Goal: Navigation & Orientation: Find specific page/section

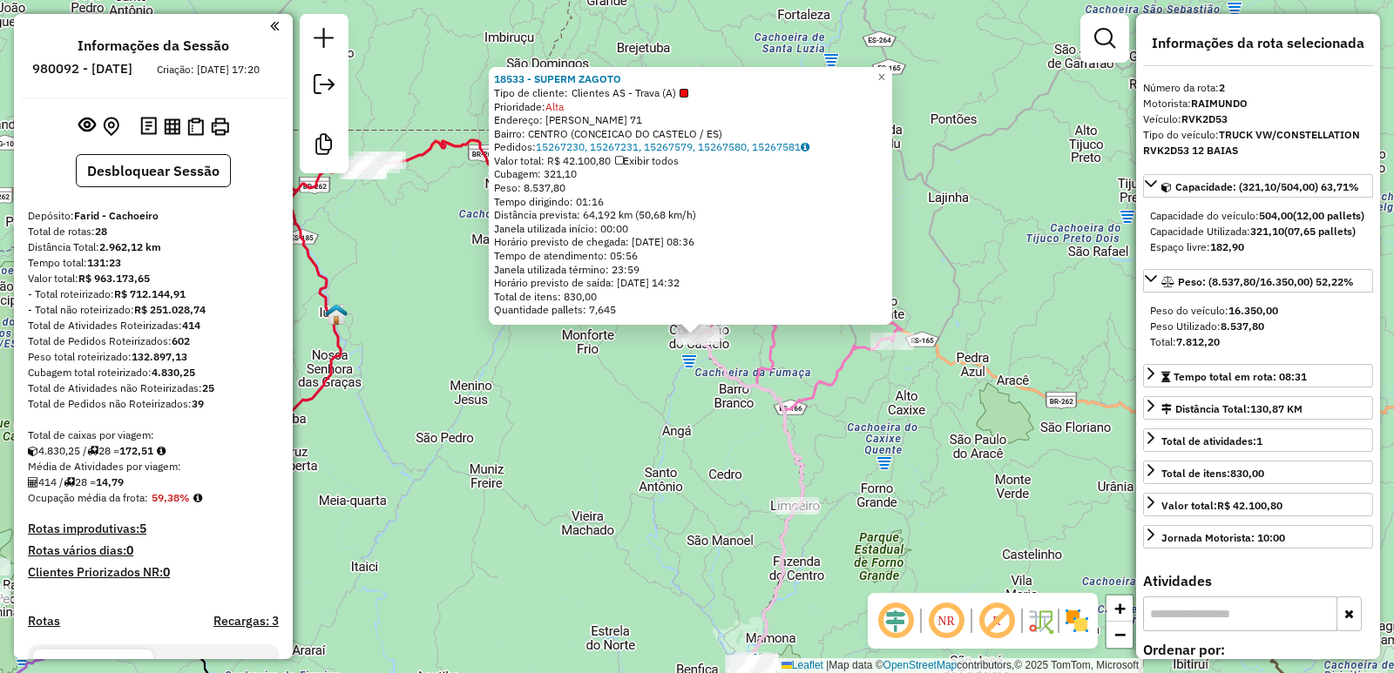
select select "**********"
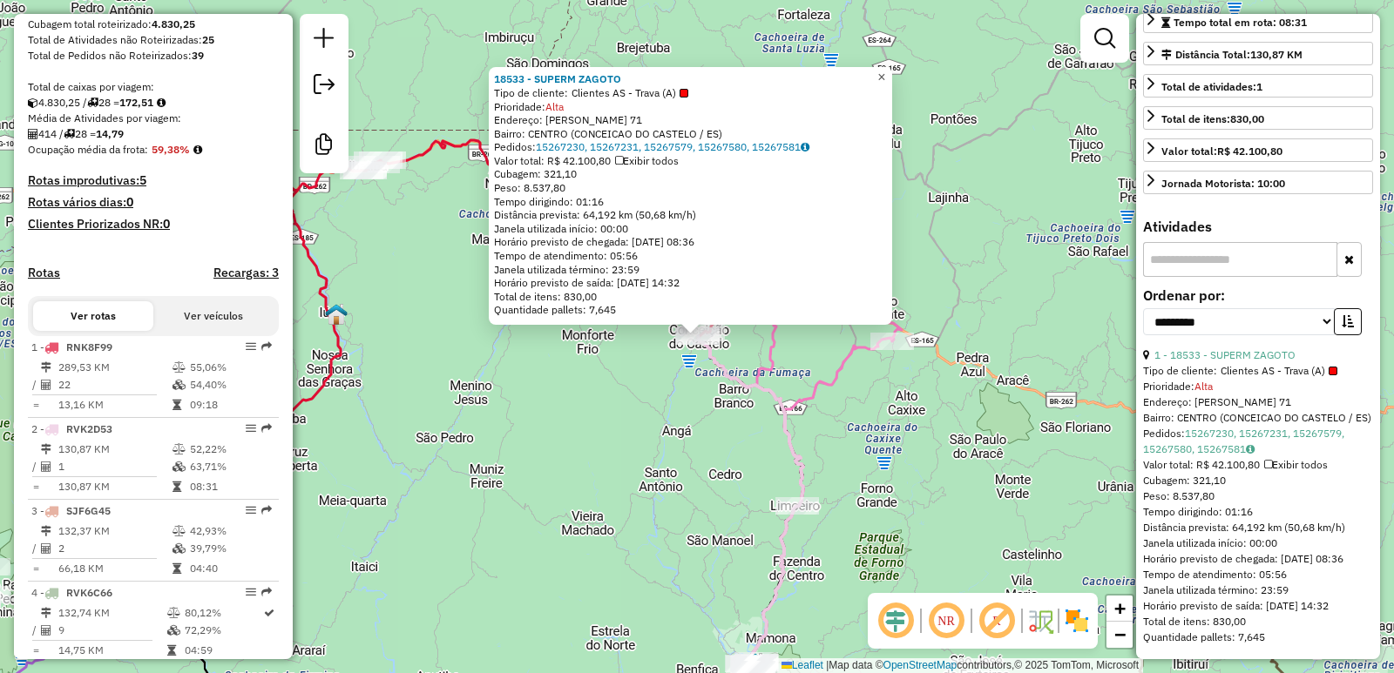
click at [885, 72] on span "×" at bounding box center [881, 77] width 8 height 15
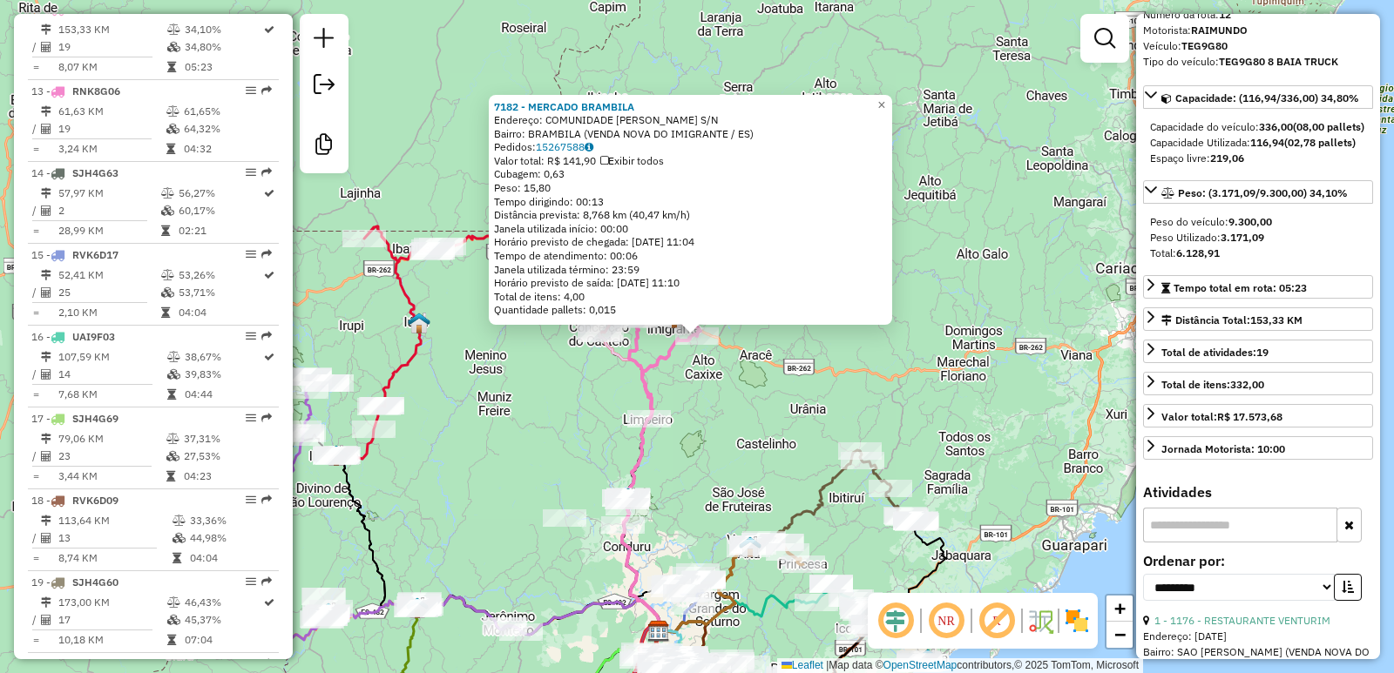
scroll to position [0, 0]
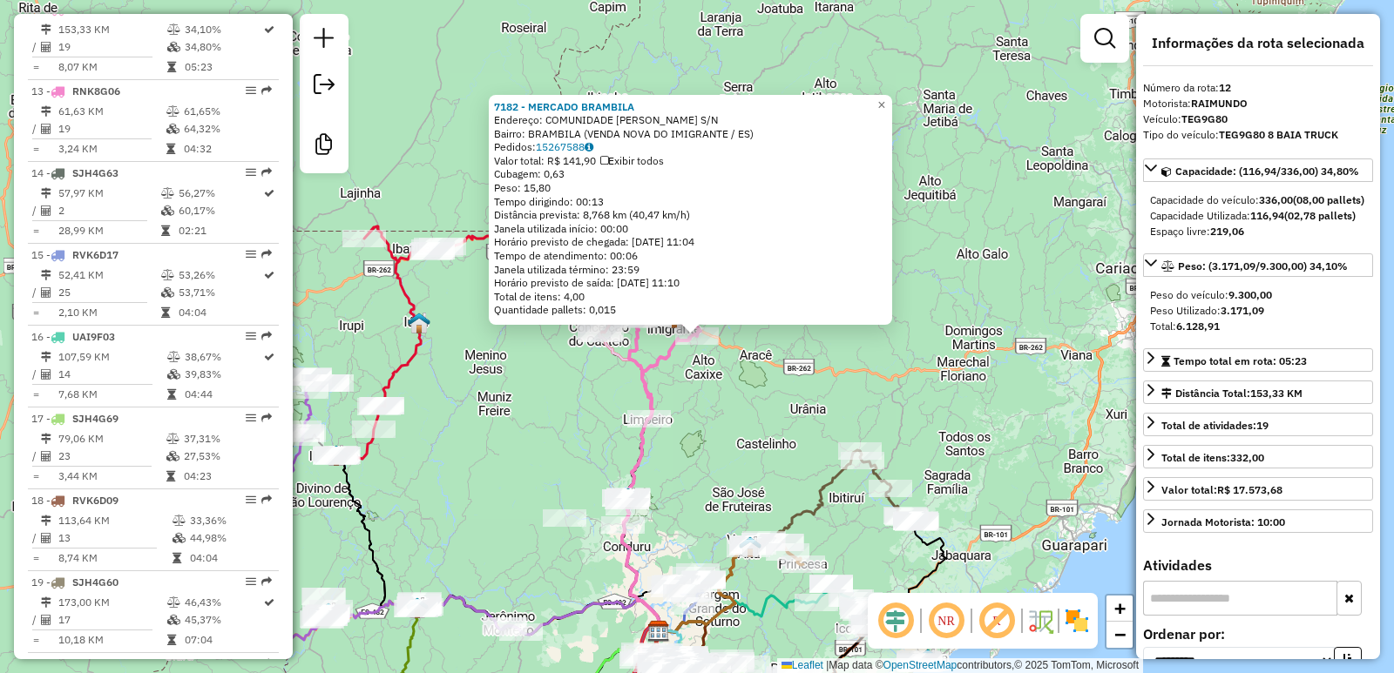
click at [533, 403] on div "7182 - MERCADO BRAMBILA Endereço: COMUNIDADE [PERSON_NAME] S/N Bairro: BRAMBILA…" at bounding box center [697, 336] width 1394 height 673
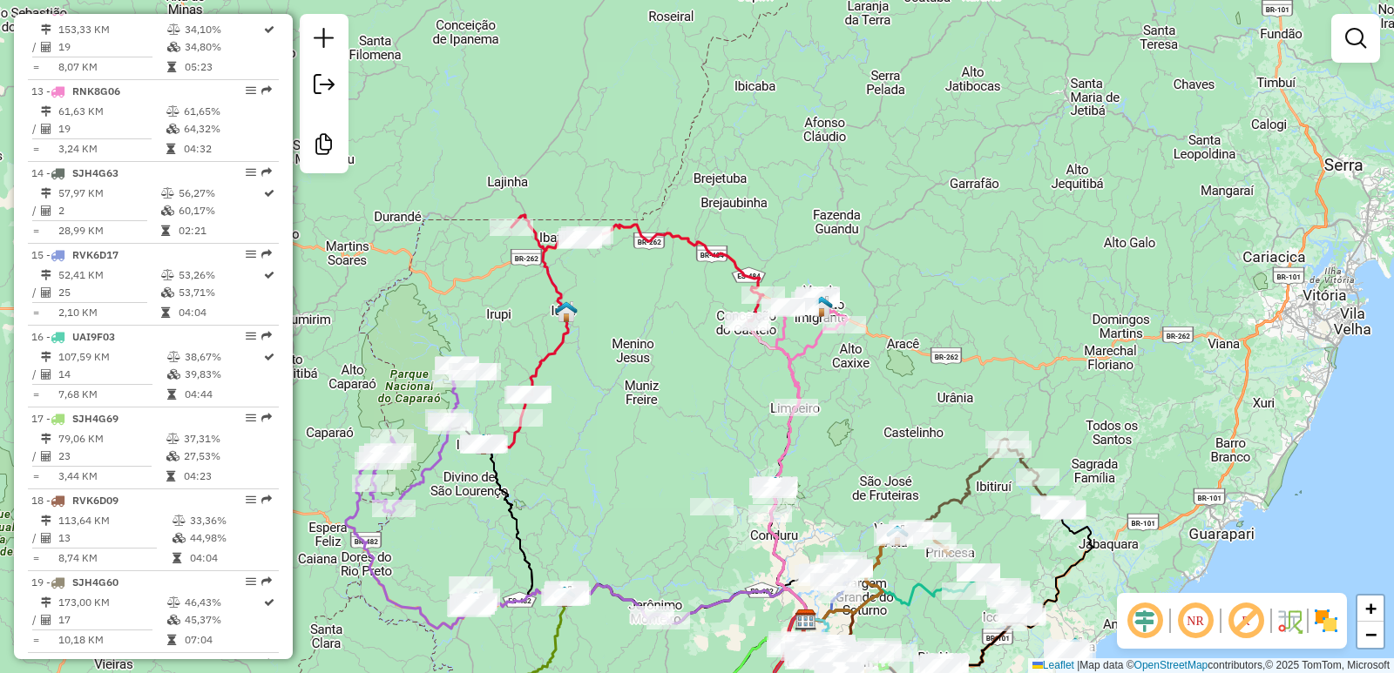
drag, startPoint x: 511, startPoint y: 404, endPoint x: 692, endPoint y: 388, distance: 181.0
click at [692, 388] on div "Janela de atendimento Grade de atendimento Capacidade Transportadoras Veículos …" at bounding box center [697, 336] width 1394 height 673
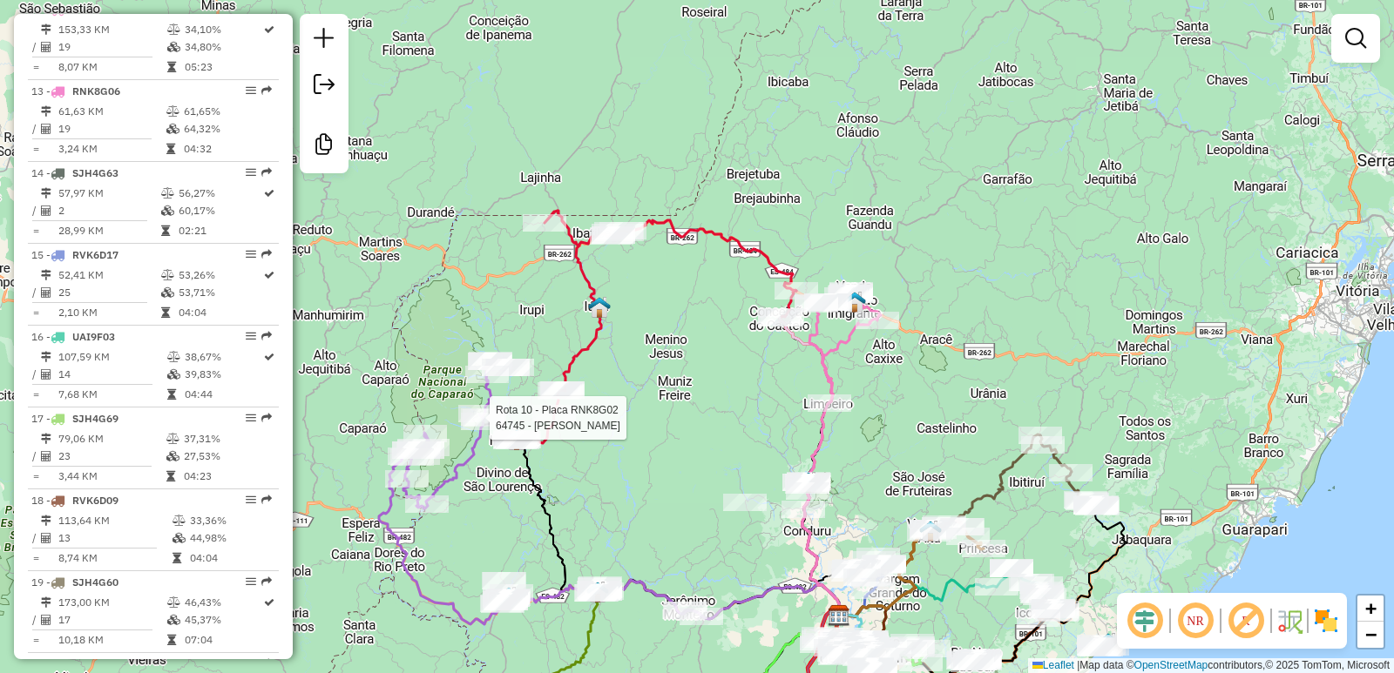
select select "**********"
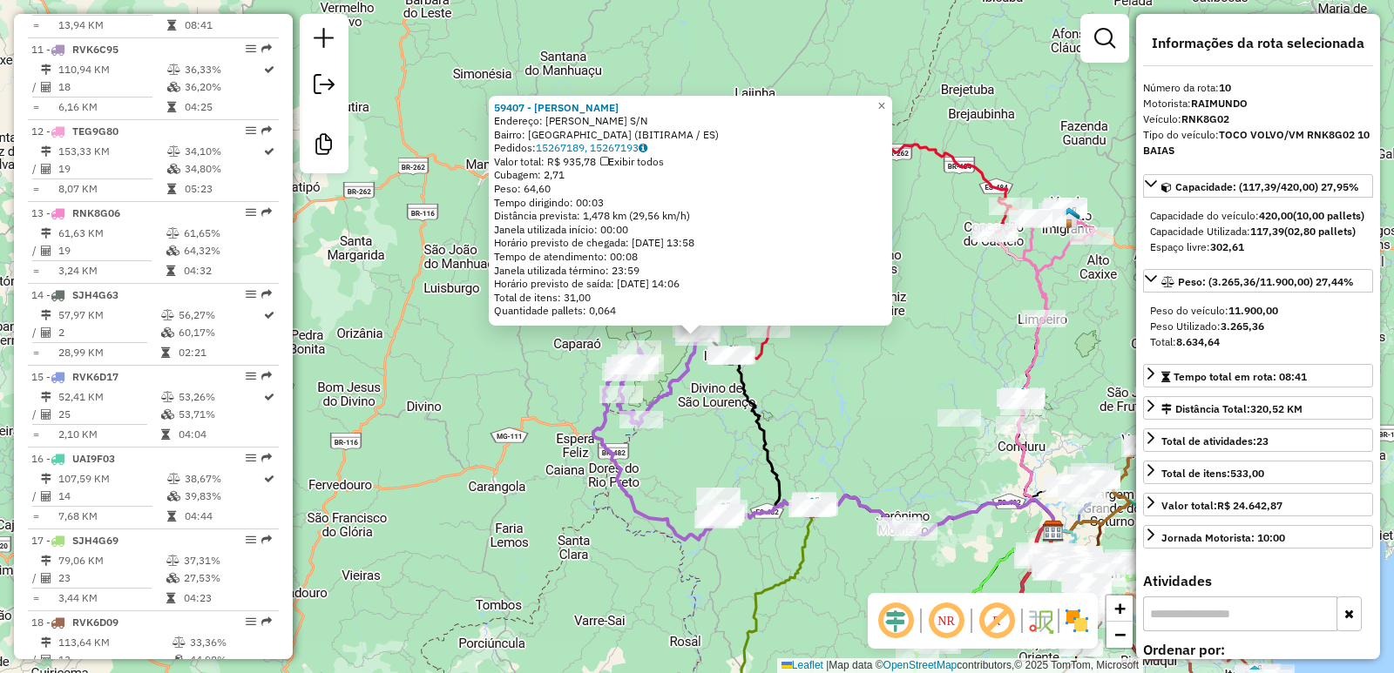
scroll to position [1423, 0]
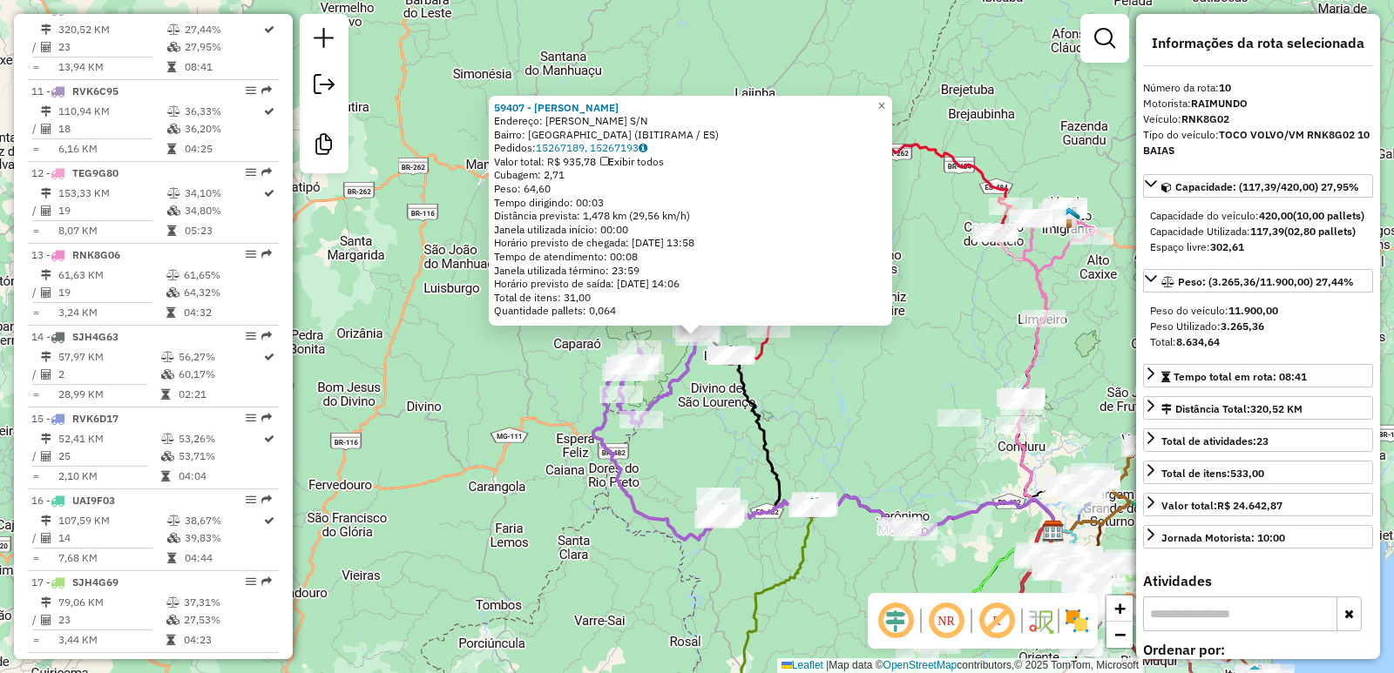
click at [471, 476] on div "59407 - [PERSON_NAME] Endereço: [PERSON_NAME] S/N Bairro: [GEOGRAPHIC_DATA] (IB…" at bounding box center [697, 336] width 1394 height 673
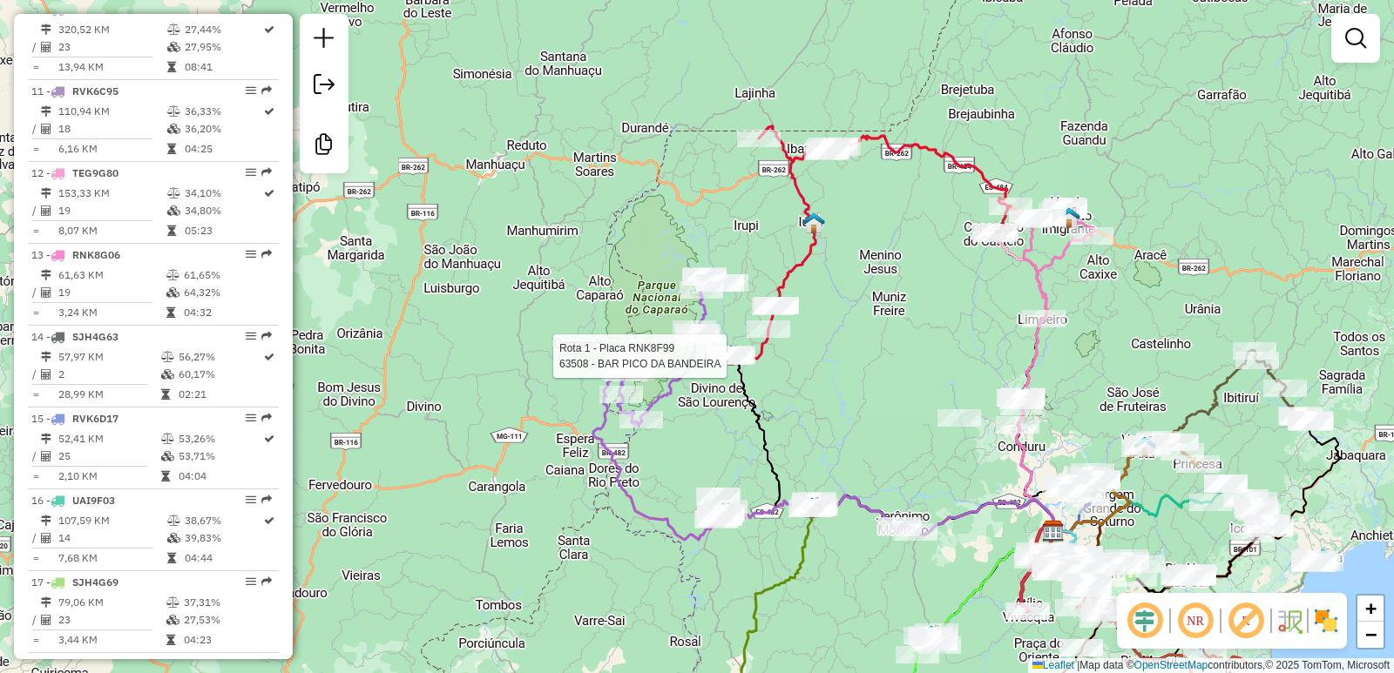
select select "**********"
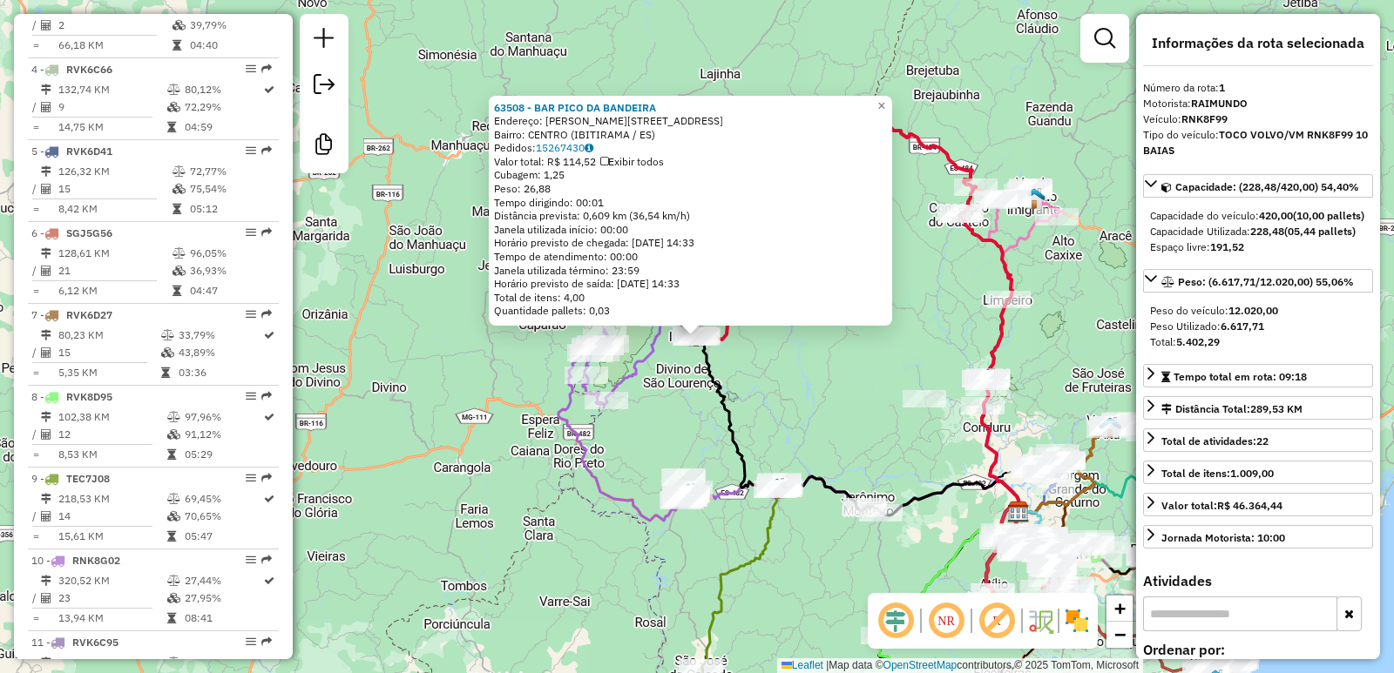
scroll to position [686, 0]
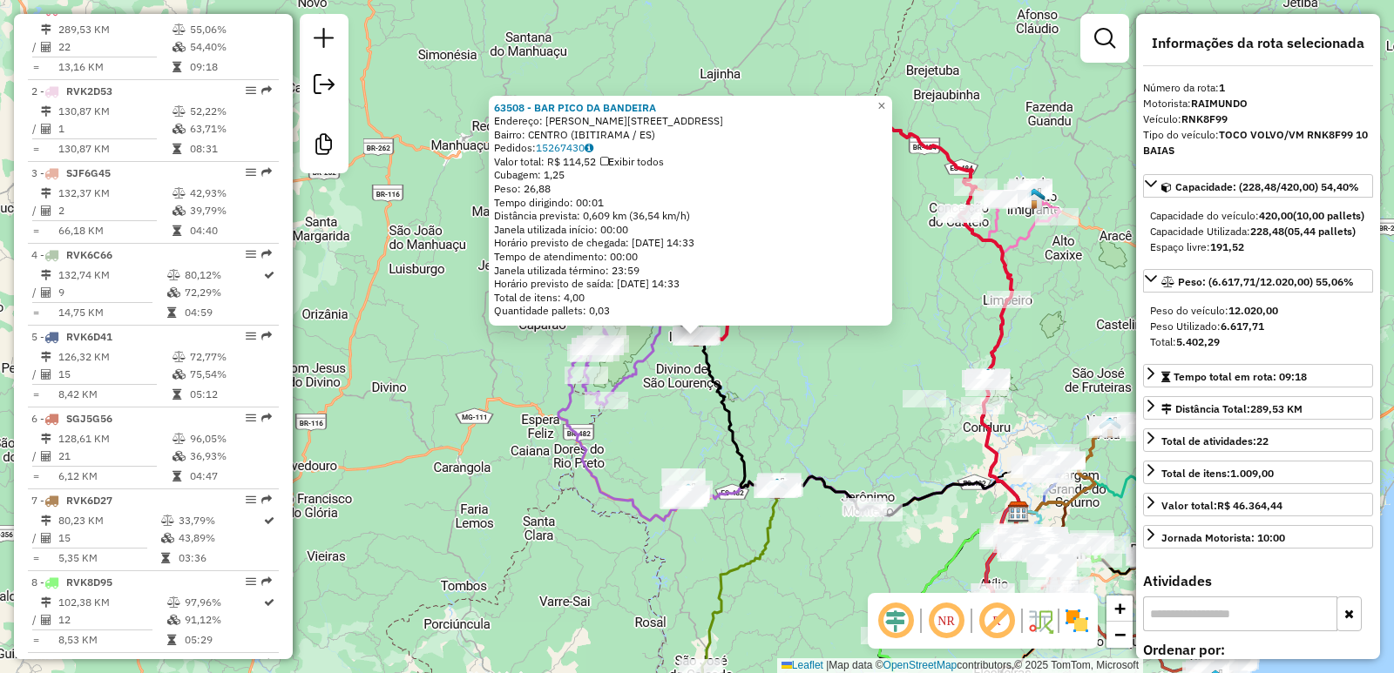
click at [673, 387] on div "63508 - BAR PICO DA BANDEIRA Endereço: LAZARINO RICCI 5 Bairro: CENTRO (IBITIRA…" at bounding box center [697, 336] width 1394 height 673
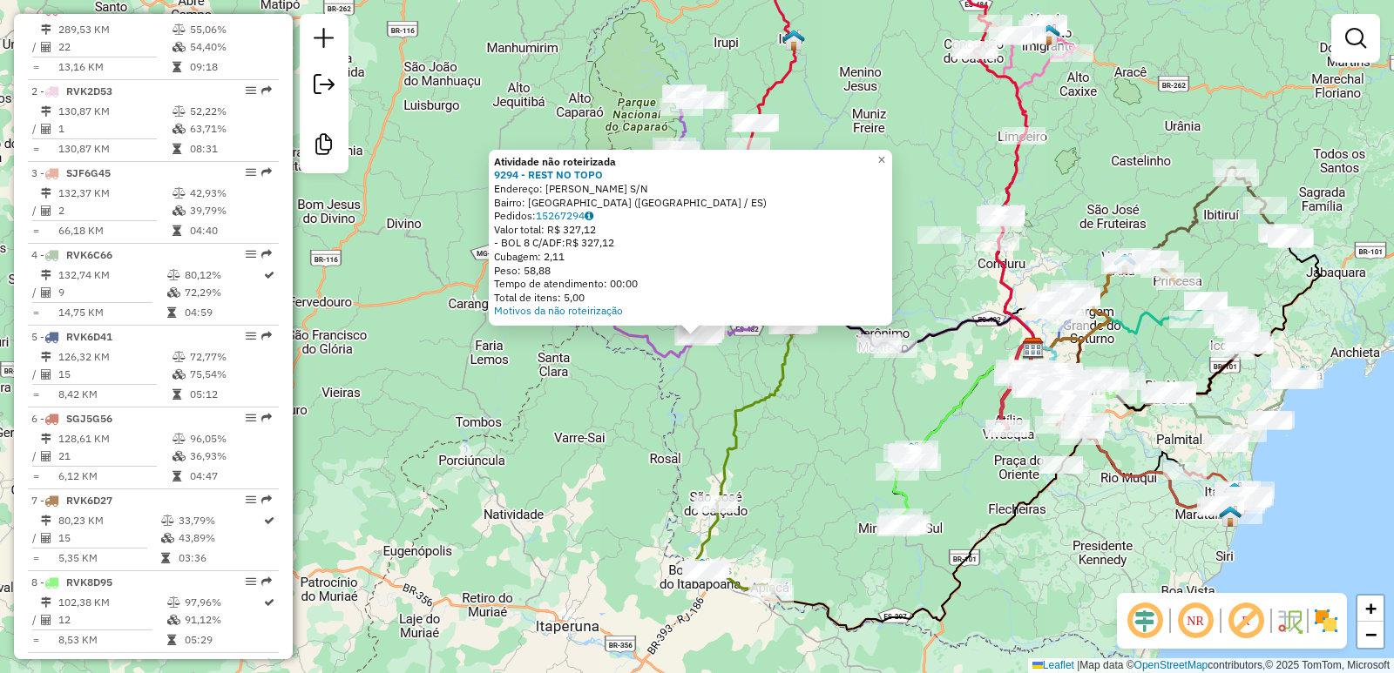
click at [683, 489] on div "Atividade não roteirizada 9294 - REST NO TOPO Endereço: [PERSON_NAME] S/N Bairr…" at bounding box center [697, 336] width 1394 height 673
click at [703, 375] on div "Atividade não roteirizada 9294 - REST NO TOPO Endereço: [PERSON_NAME] S/N Bairr…" at bounding box center [697, 336] width 1394 height 673
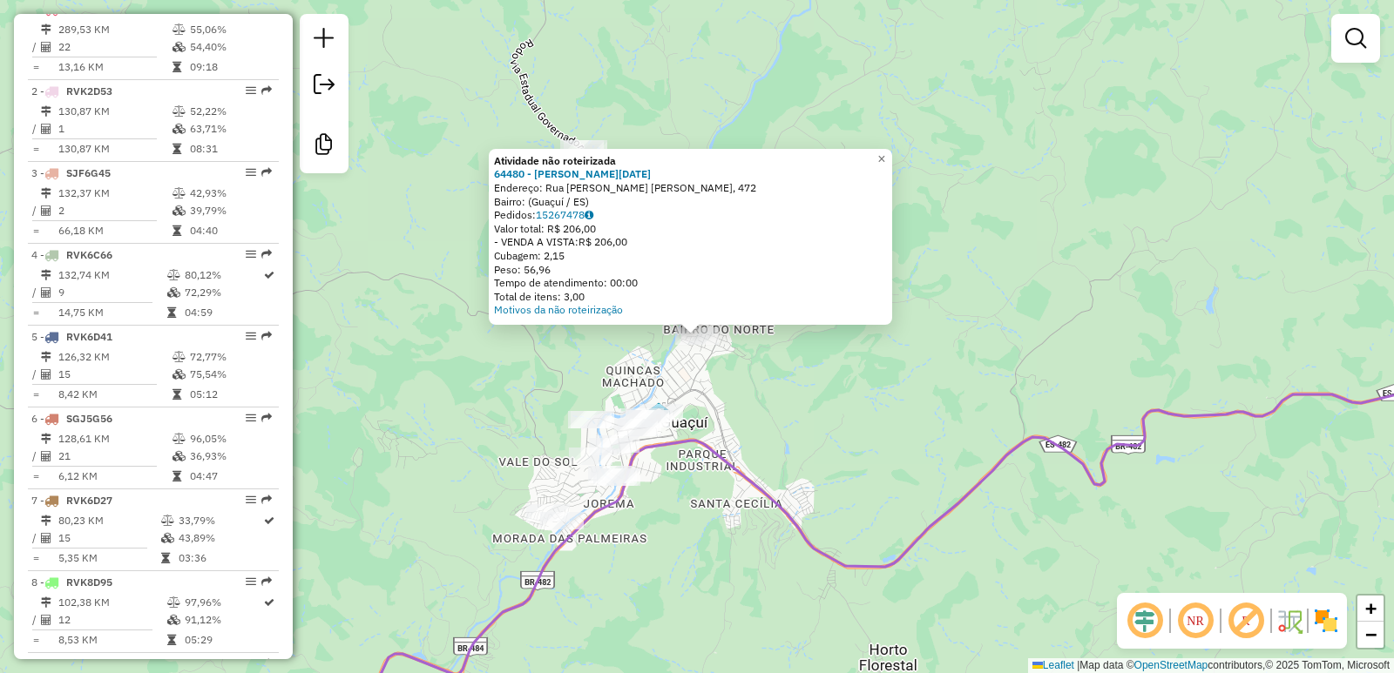
click at [576, 408] on div "Atividade não roteirizada 64480 - [PERSON_NAME][DATE]: Rua [PERSON_NAME] [PERSO…" at bounding box center [697, 336] width 1394 height 673
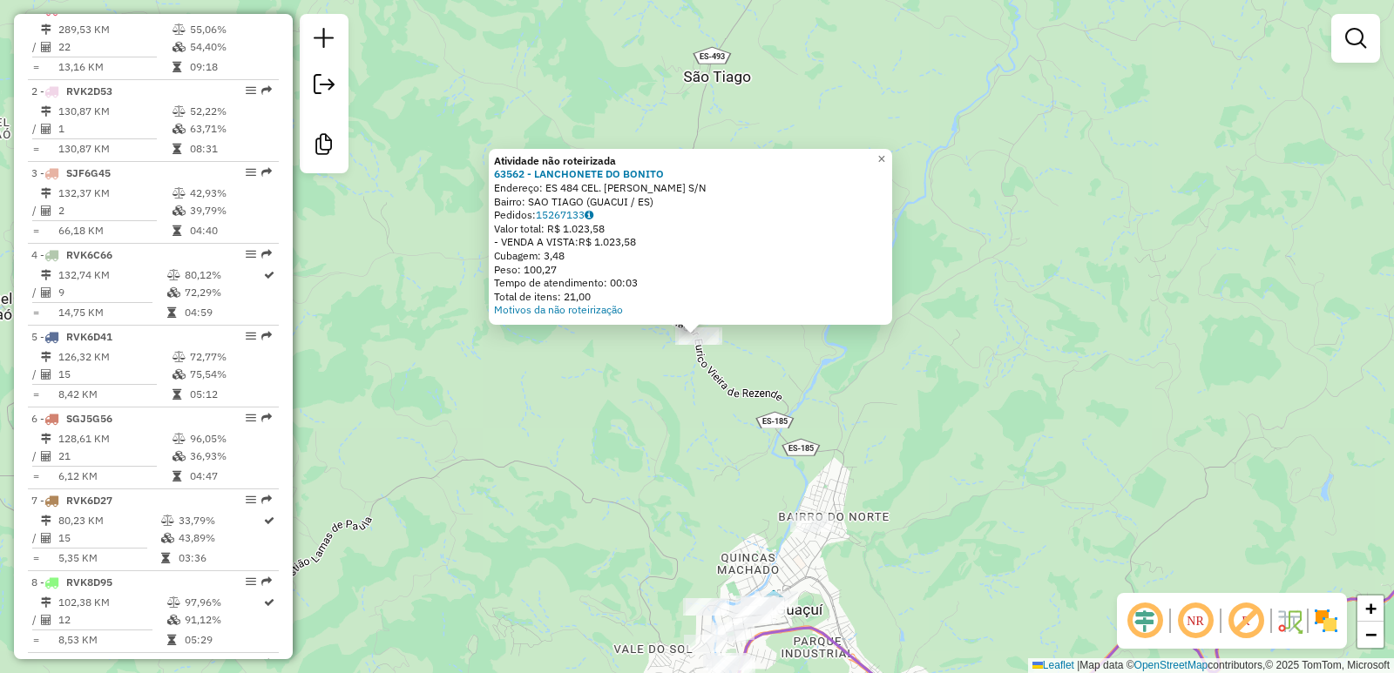
click at [596, 422] on div "Atividade não roteirizada 63562 - LANCHONETE DO BONITO Endereço: ES 484 CEL. [P…" at bounding box center [697, 336] width 1394 height 673
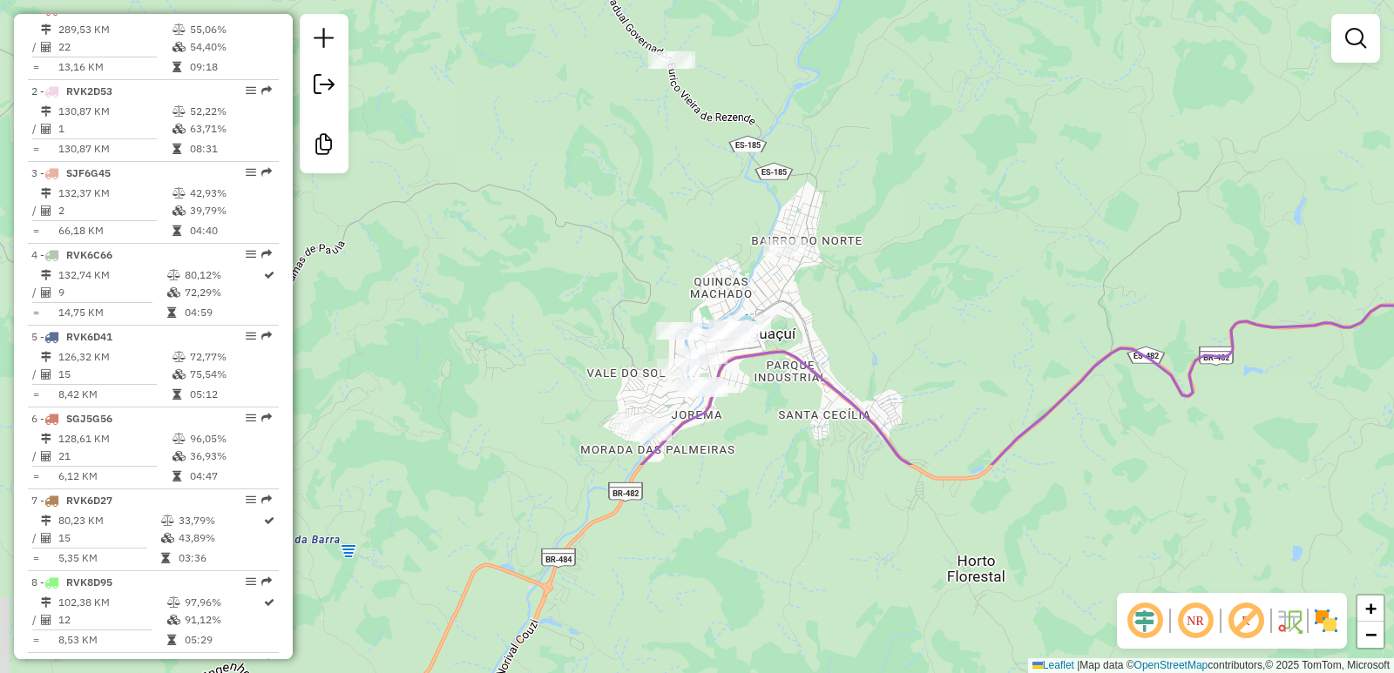
drag, startPoint x: 593, startPoint y: 523, endPoint x: 566, endPoint y: 227, distance: 296.5
click at [566, 233] on div "Janela de atendimento Grade de atendimento Capacidade Transportadoras Veículos …" at bounding box center [697, 336] width 1394 height 673
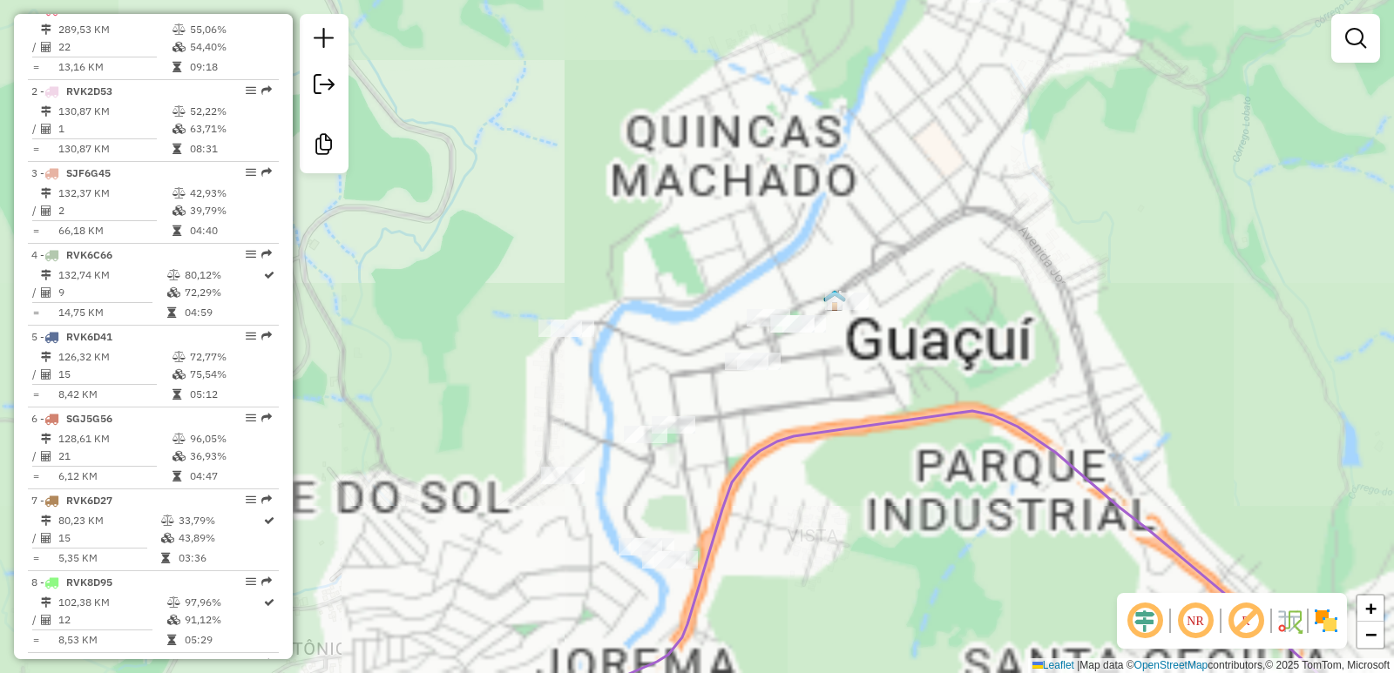
drag, startPoint x: 558, startPoint y: 444, endPoint x: 559, endPoint y: 147, distance: 297.0
click at [558, 154] on div "Janela de atendimento Grade de atendimento Capacidade Transportadoras Veículos …" at bounding box center [697, 336] width 1394 height 673
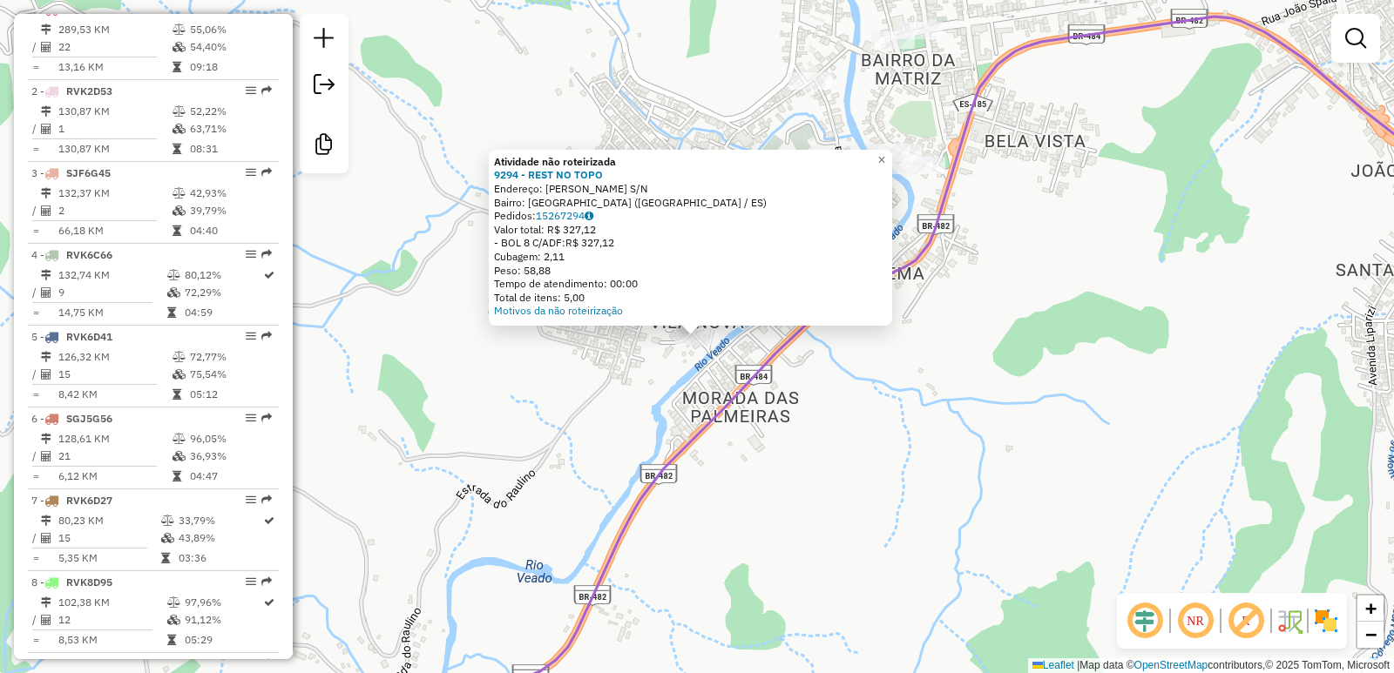
click at [887, 334] on div "Atividade não roteirizada 9294 - REST NO TOPO Endereço: [PERSON_NAME] S/N Bairr…" at bounding box center [697, 336] width 1394 height 673
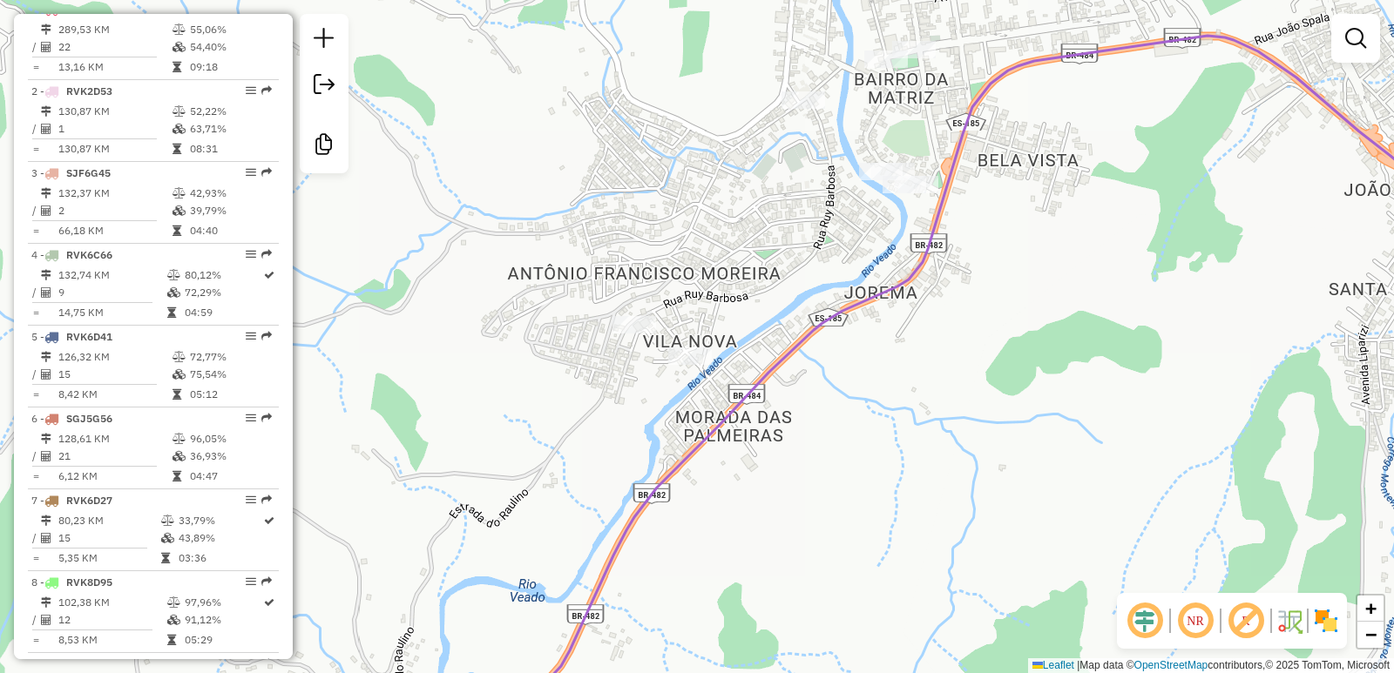
drag, startPoint x: 953, startPoint y: 296, endPoint x: 820, endPoint y: 456, distance: 207.2
click at [844, 503] on div "Janela de atendimento Grade de atendimento Capacidade Transportadoras Veículos …" at bounding box center [697, 336] width 1394 height 673
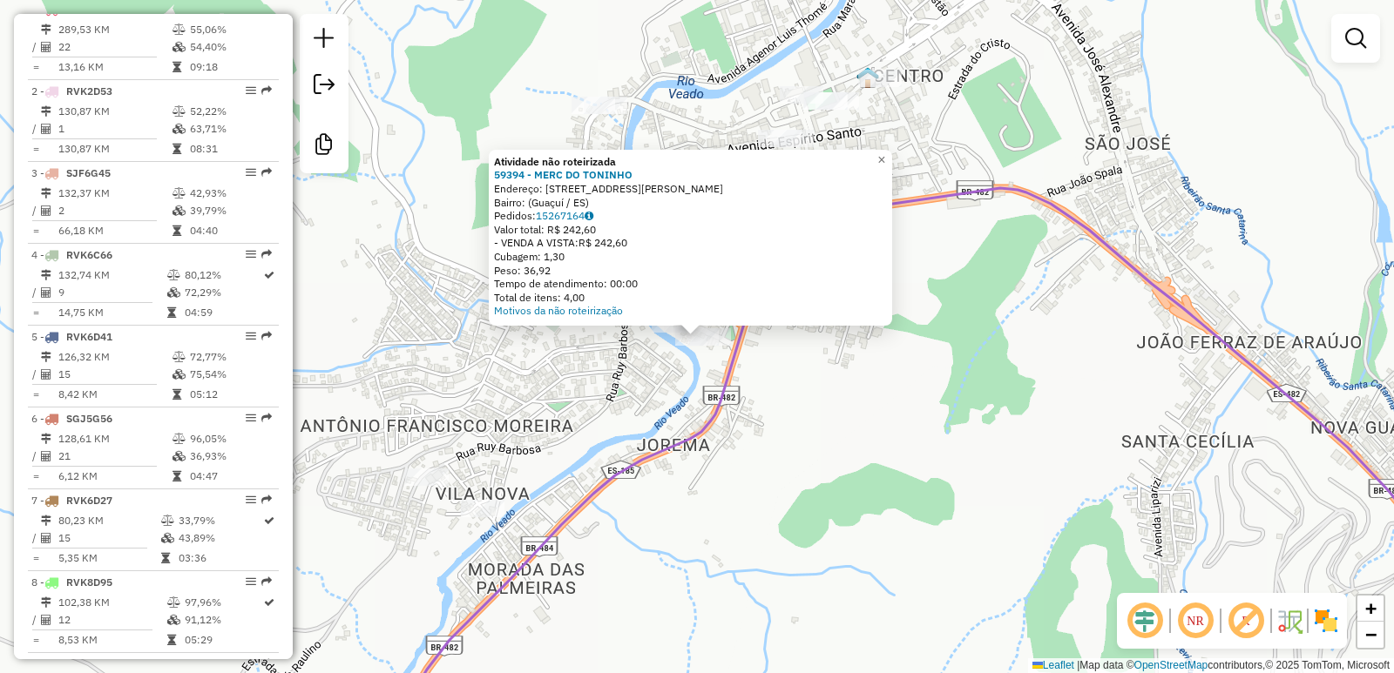
click at [764, 403] on div "Atividade não roteirizada 59394 - MERC DO [PERSON_NAME]: [STREET_ADDRESS][PERSO…" at bounding box center [697, 336] width 1394 height 673
click at [1199, 620] on em at bounding box center [1195, 621] width 42 height 42
click at [1238, 613] on em at bounding box center [1246, 621] width 42 height 42
click at [1247, 621] on em at bounding box center [1246, 621] width 42 height 42
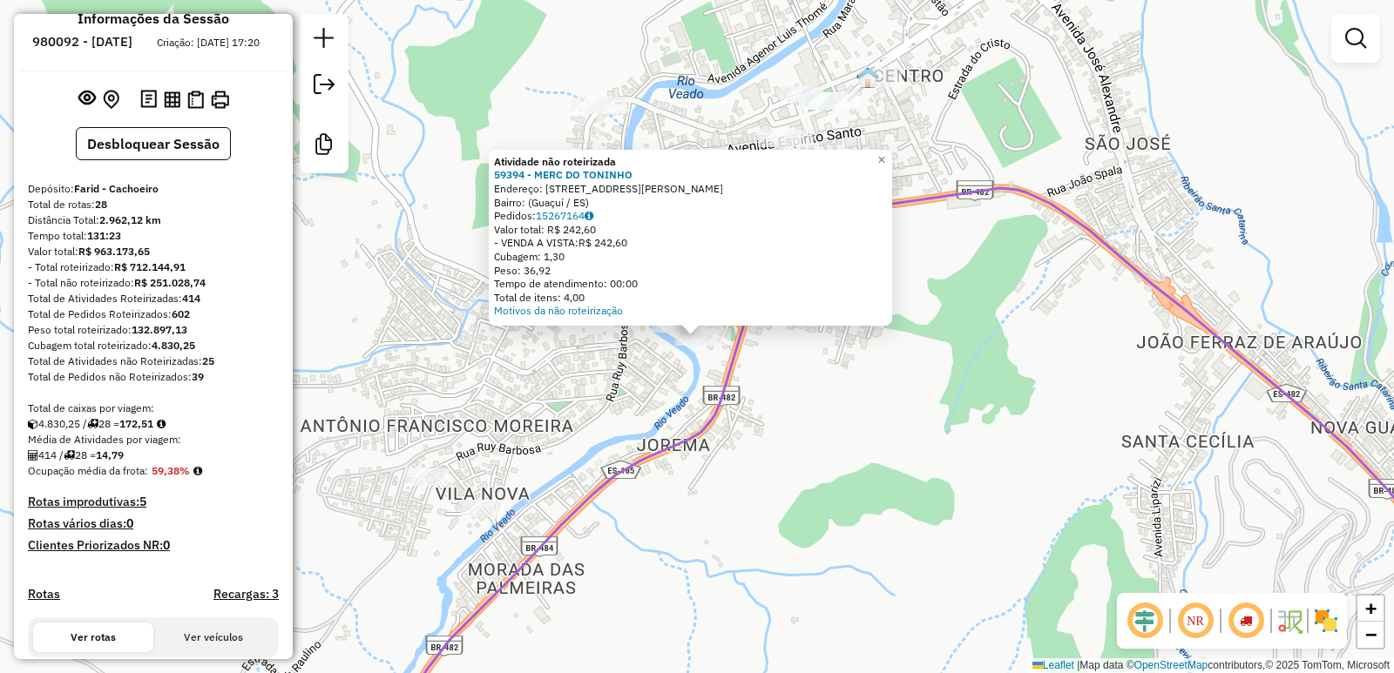
scroll to position [0, 0]
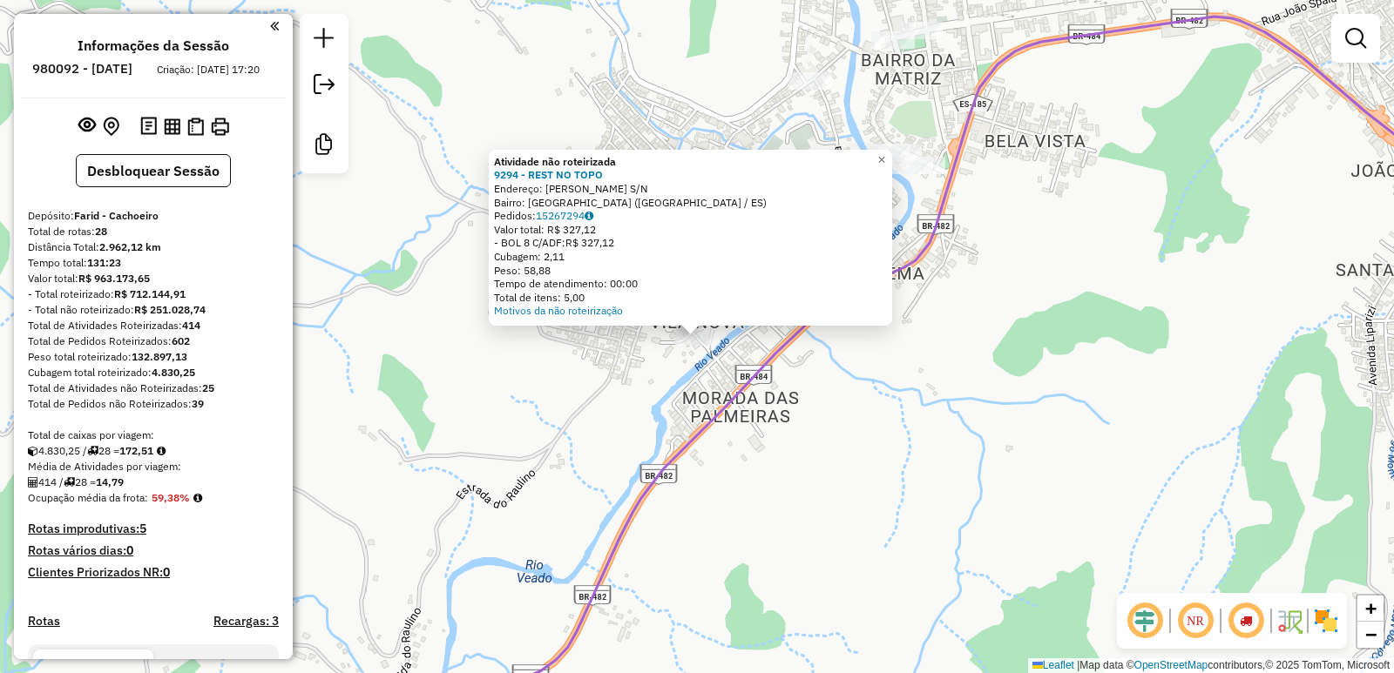
click at [755, 467] on div "Atividade não roteirizada 9294 - REST NO TOPO Endereço: [PERSON_NAME] S/N Bairr…" at bounding box center [697, 336] width 1394 height 673
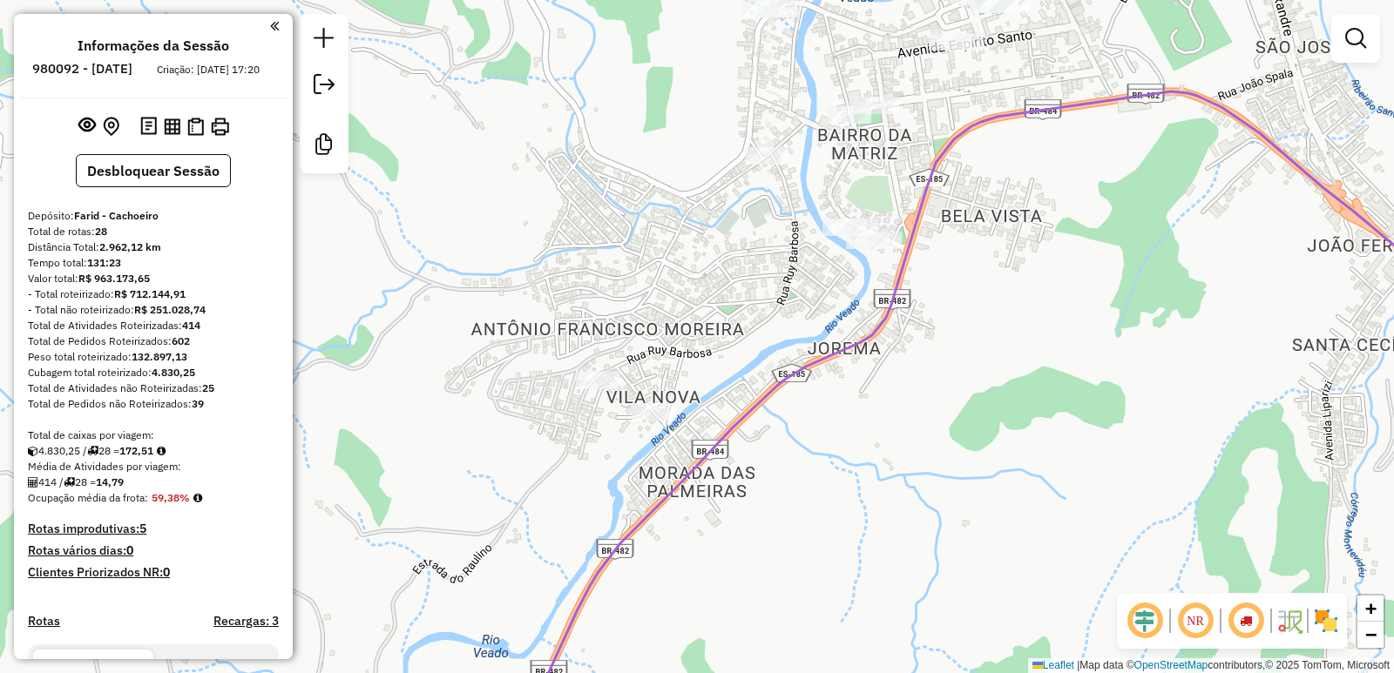
drag, startPoint x: 828, startPoint y: 405, endPoint x: 667, endPoint y: 617, distance: 266.0
click at [663, 642] on div "Janela de atendimento Grade de atendimento Capacidade Transportadoras Veículos …" at bounding box center [697, 336] width 1394 height 673
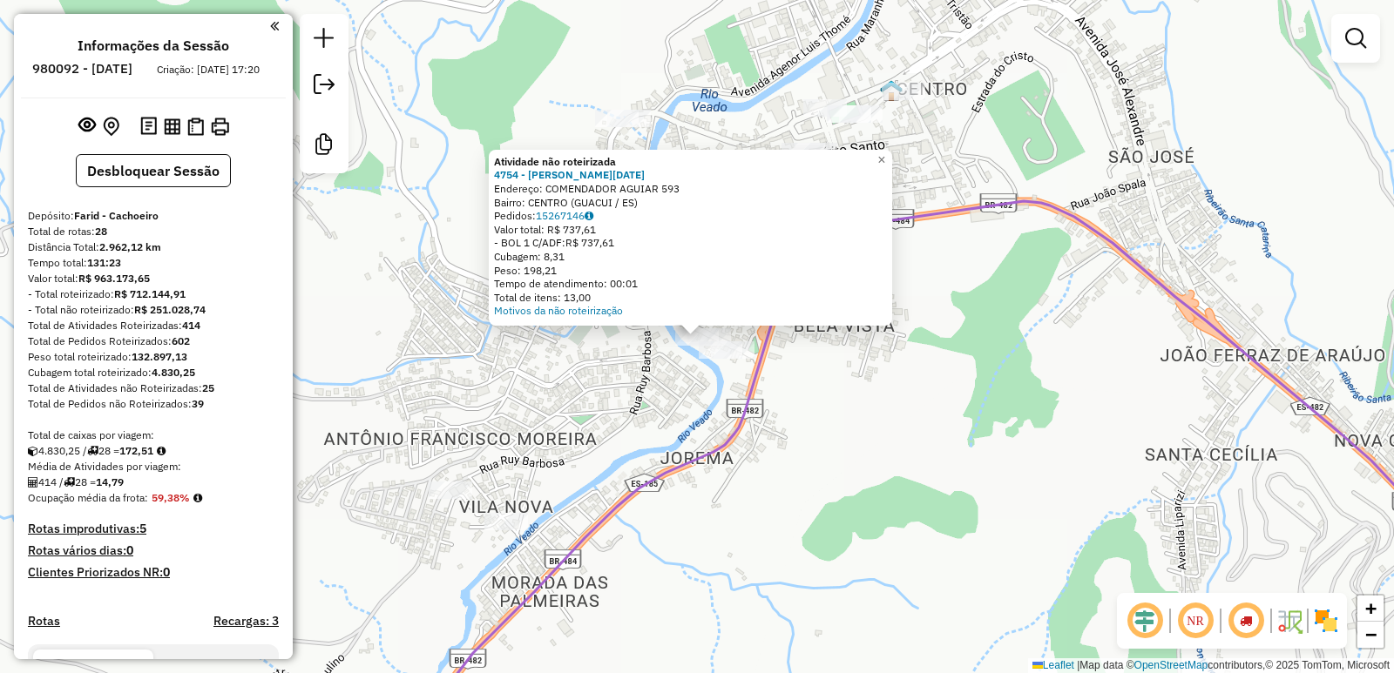
click at [740, 464] on div "Atividade não roteirizada 4754 - [PERSON_NAME][DATE]: COMENDADOR AGUIAR 593 Bai…" at bounding box center [697, 336] width 1394 height 673
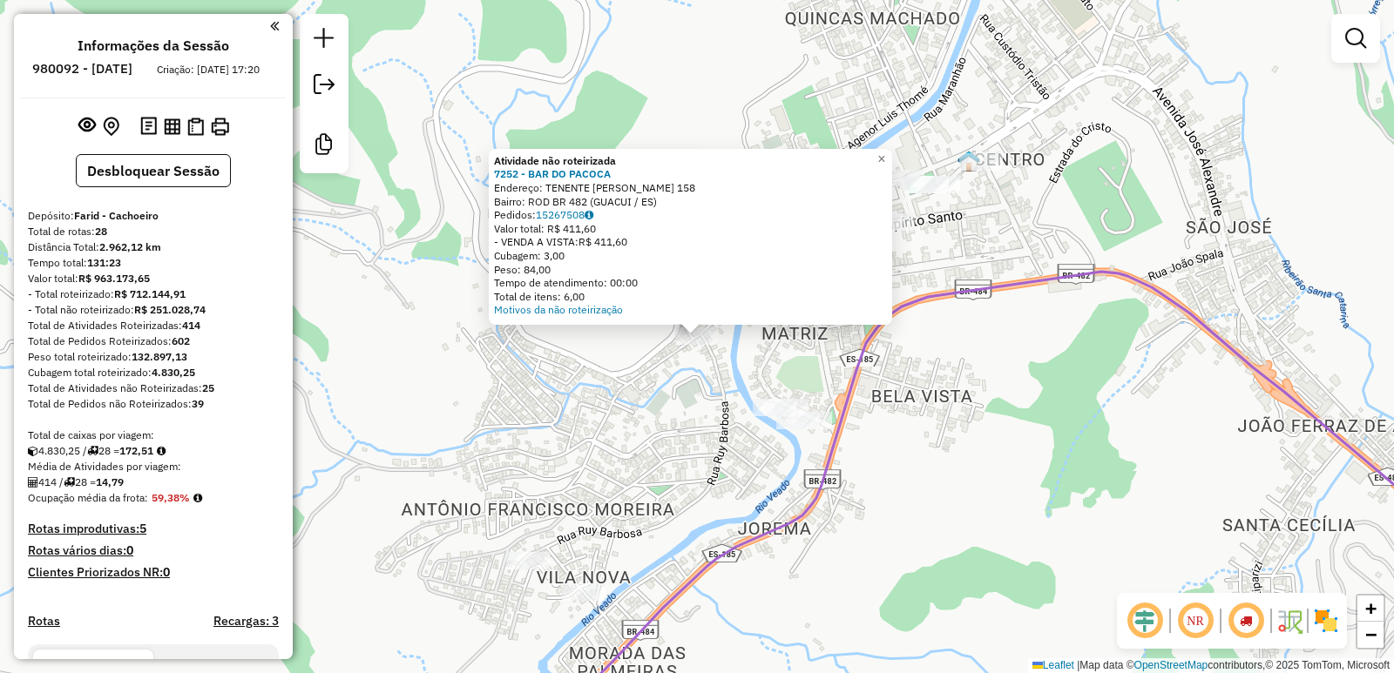
click at [811, 388] on div "Atividade não roteirizada 7252 - BAR DO PACOCA Endereço: TENENTE [PERSON_NAME] …" at bounding box center [697, 336] width 1394 height 673
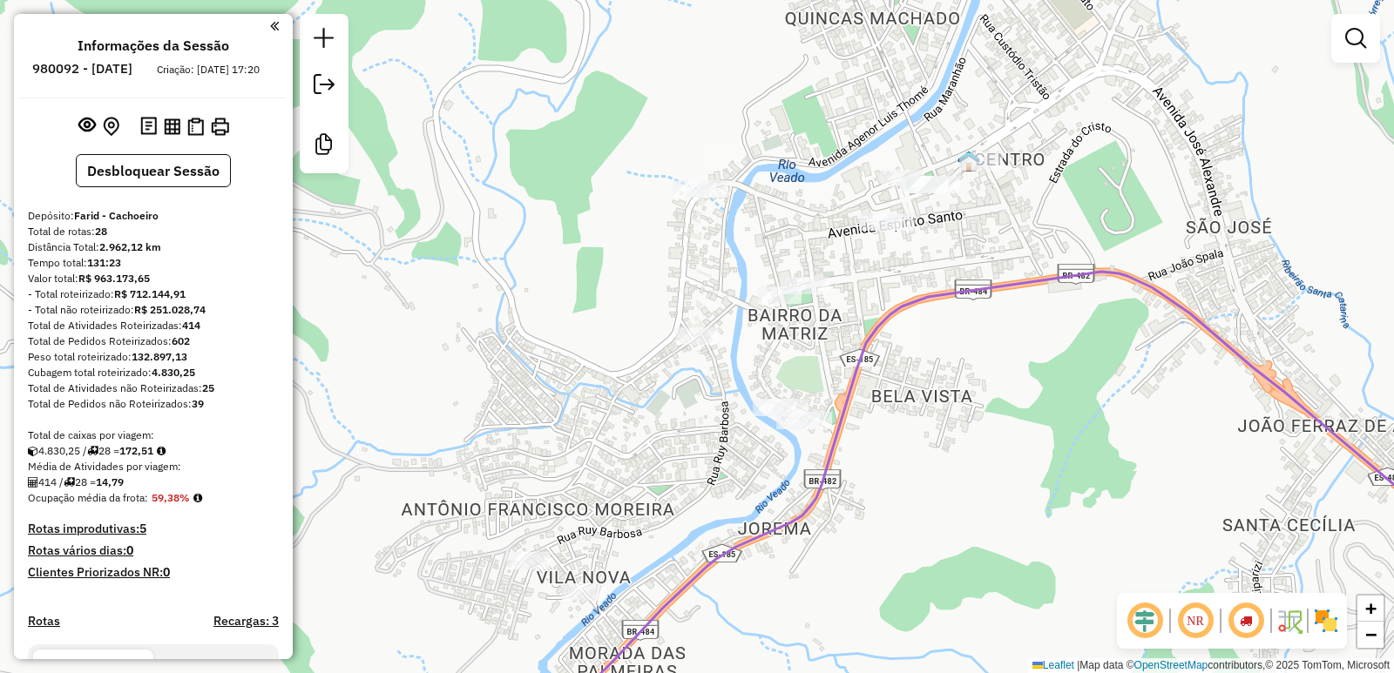
click at [779, 303] on div at bounding box center [780, 295] width 44 height 17
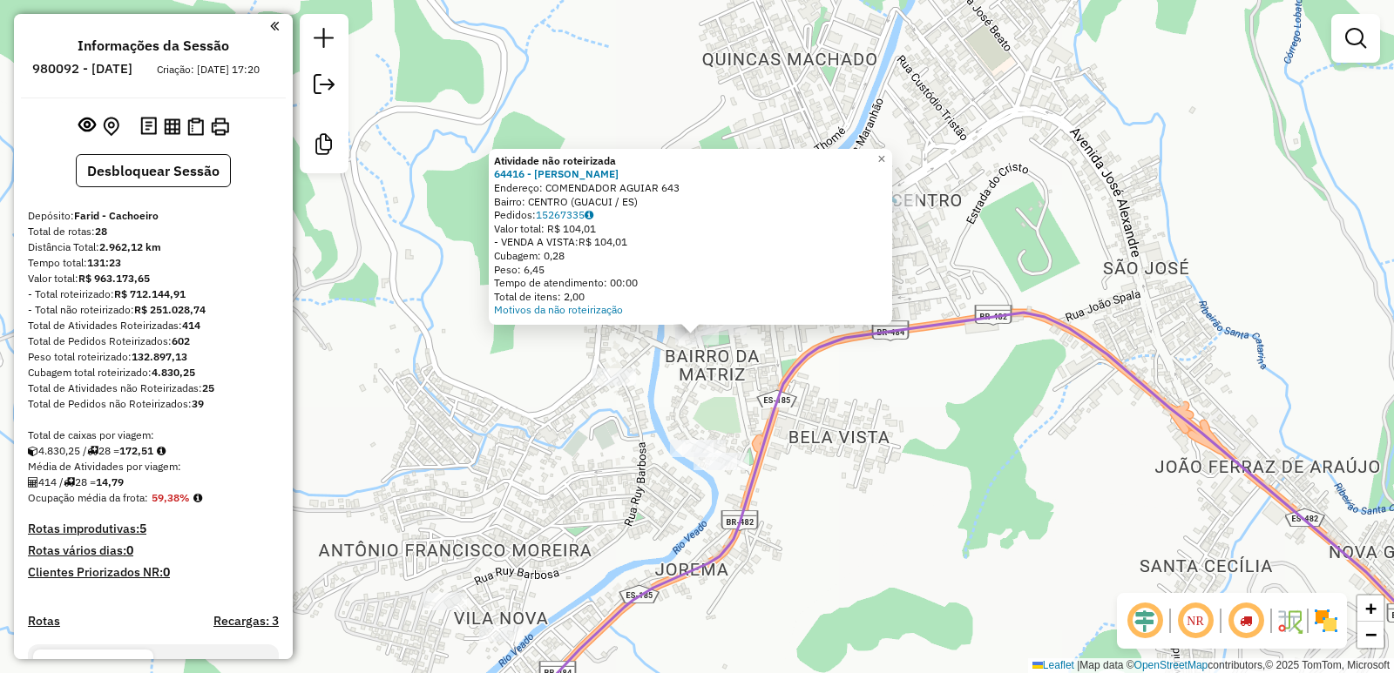
click at [794, 372] on icon at bounding box center [996, 527] width 1013 height 429
select select "**********"
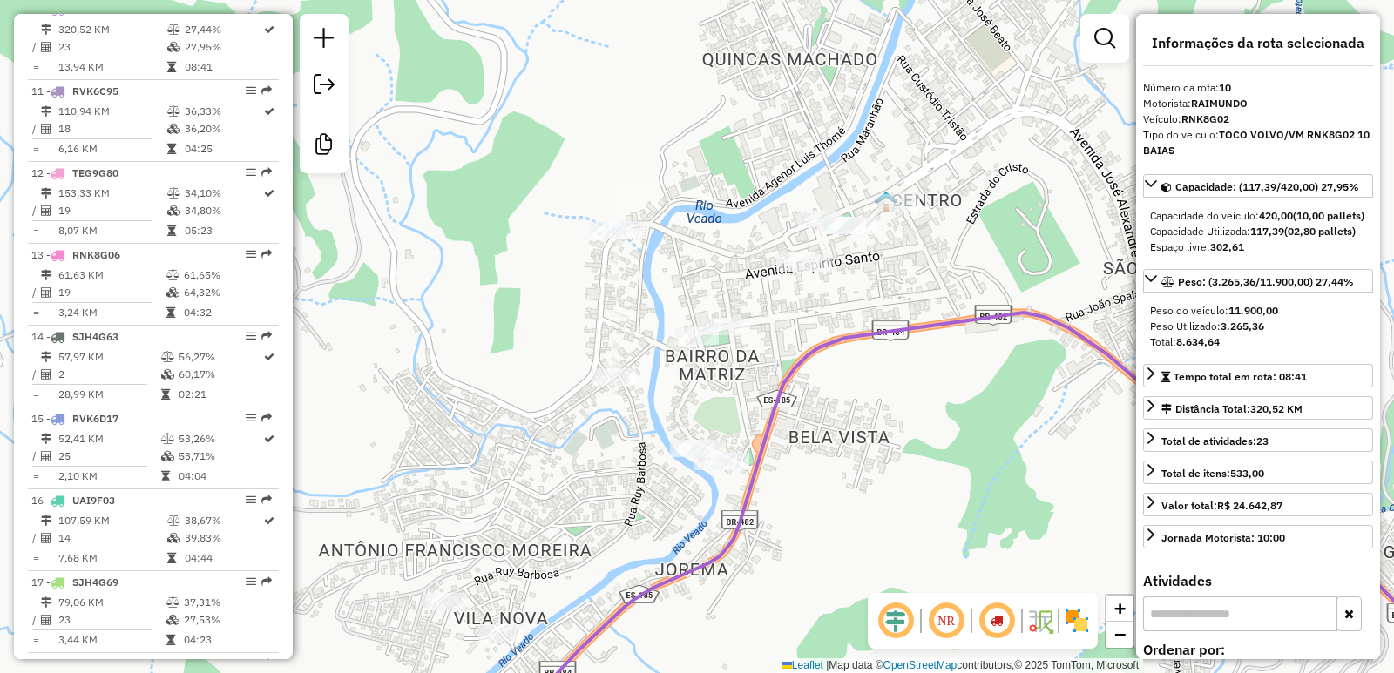
scroll to position [1423, 0]
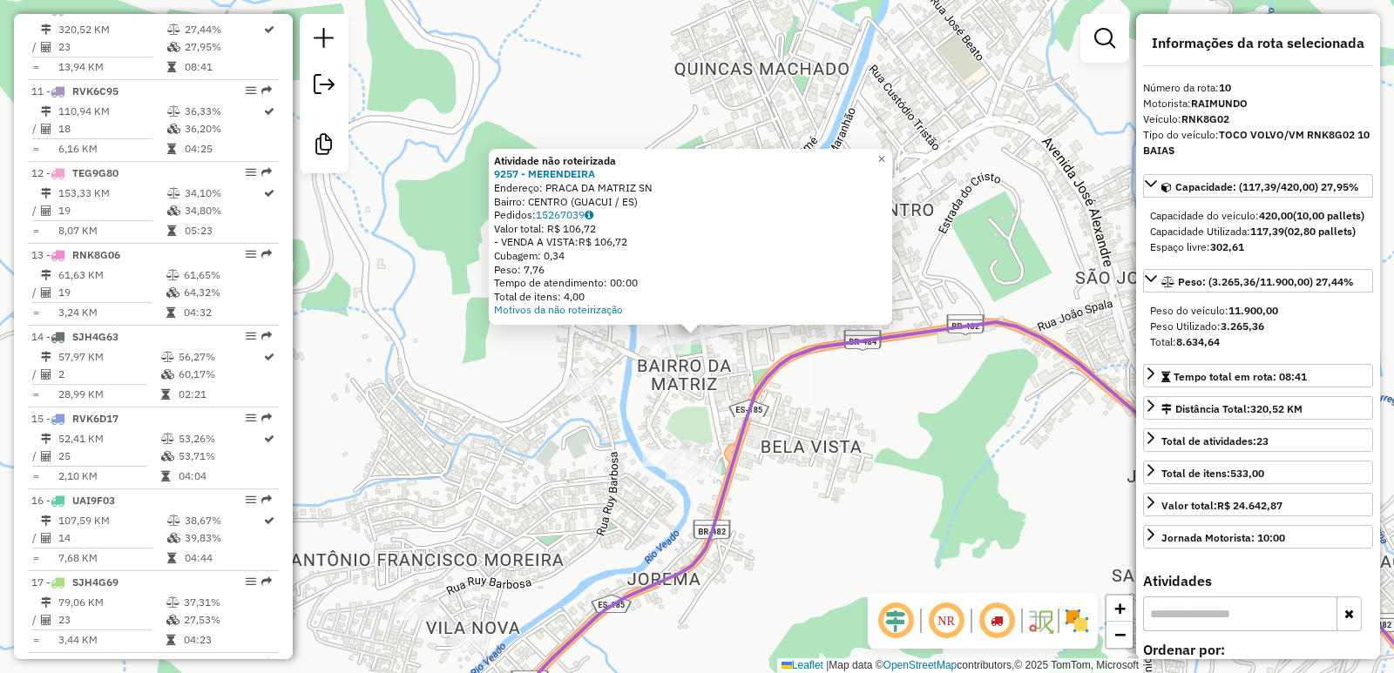
click at [545, 405] on div "Atividade não roteirizada 9257 - MERENDEIRA Endereço: PRACA DA MATRIZ SN Bairro…" at bounding box center [697, 336] width 1394 height 673
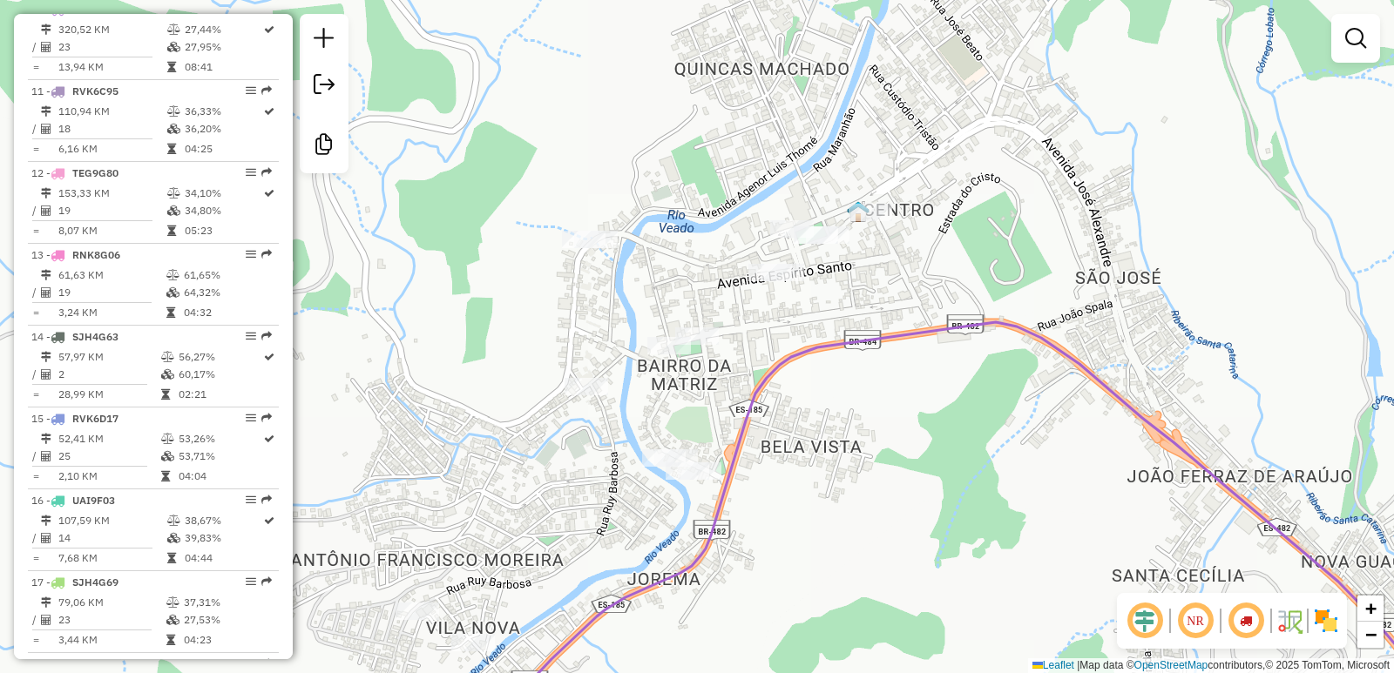
click at [594, 248] on div at bounding box center [584, 239] width 44 height 17
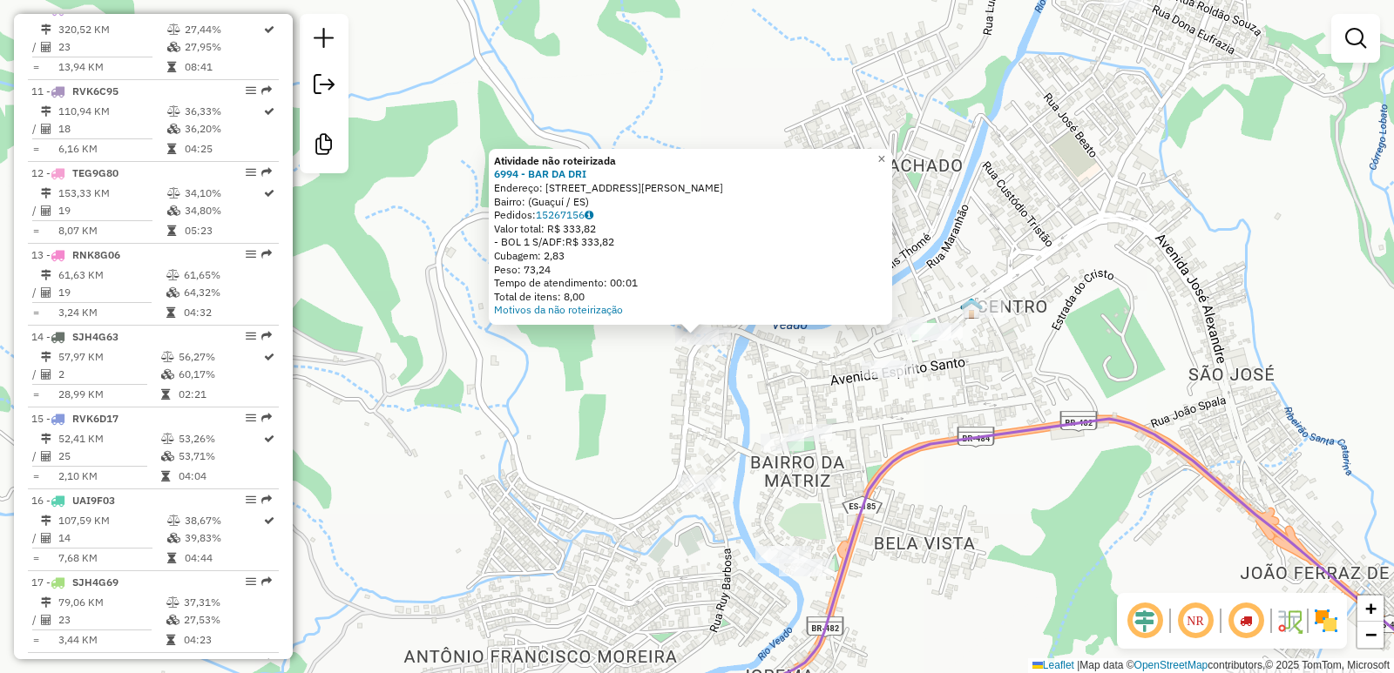
click at [871, 395] on div "Atividade não roteirizada 6994 - BAR DA DRI Endereço: [STREET_ADDRESS][PERSON_N…" at bounding box center [697, 336] width 1394 height 673
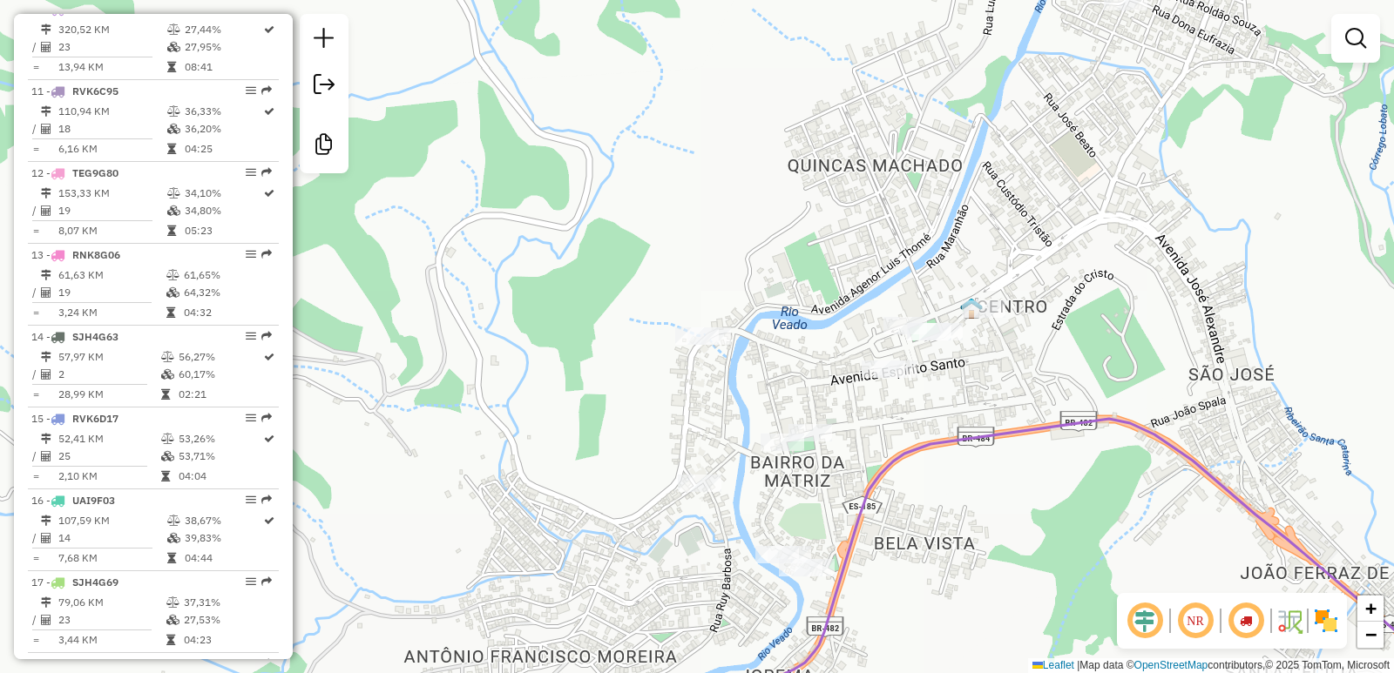
click at [880, 359] on div "Janela de atendimento Grade de atendimento Capacidade Transportadoras Veículos …" at bounding box center [697, 336] width 1394 height 673
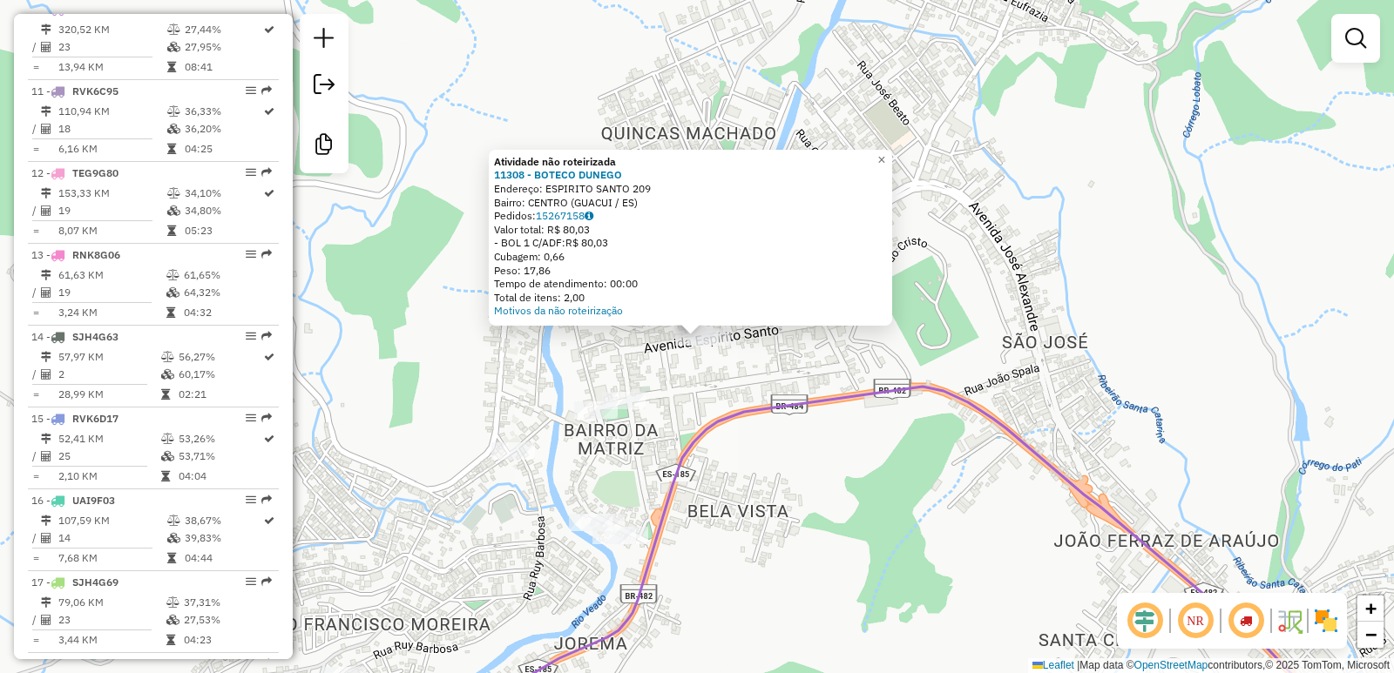
click at [861, 384] on div "Atividade não roteirizada 11308 - BOTECO DUNEGO Endereço: ESPIRITO SANTO 209 Ba…" at bounding box center [697, 336] width 1394 height 673
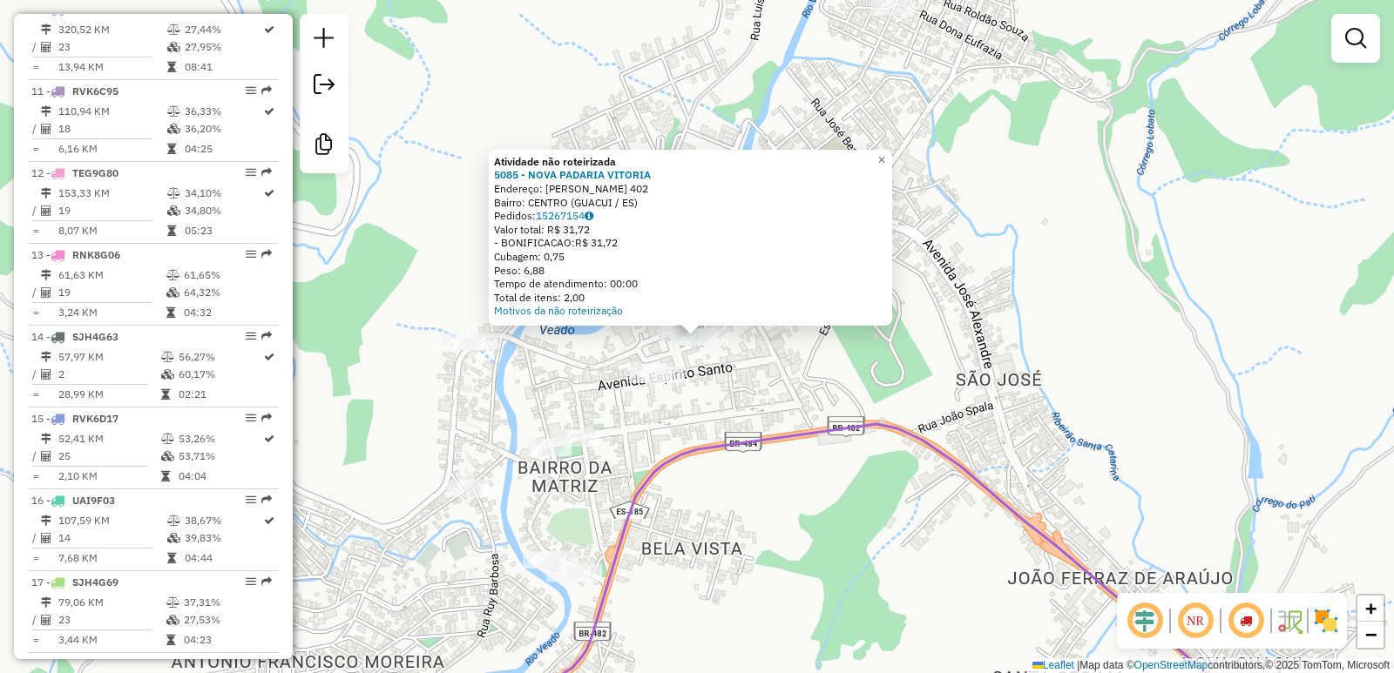
click at [739, 361] on div "Atividade não roteirizada 5085 - NOVA PADARIA VITORIA Endereço: [PERSON_NAME] 4…" at bounding box center [697, 336] width 1394 height 673
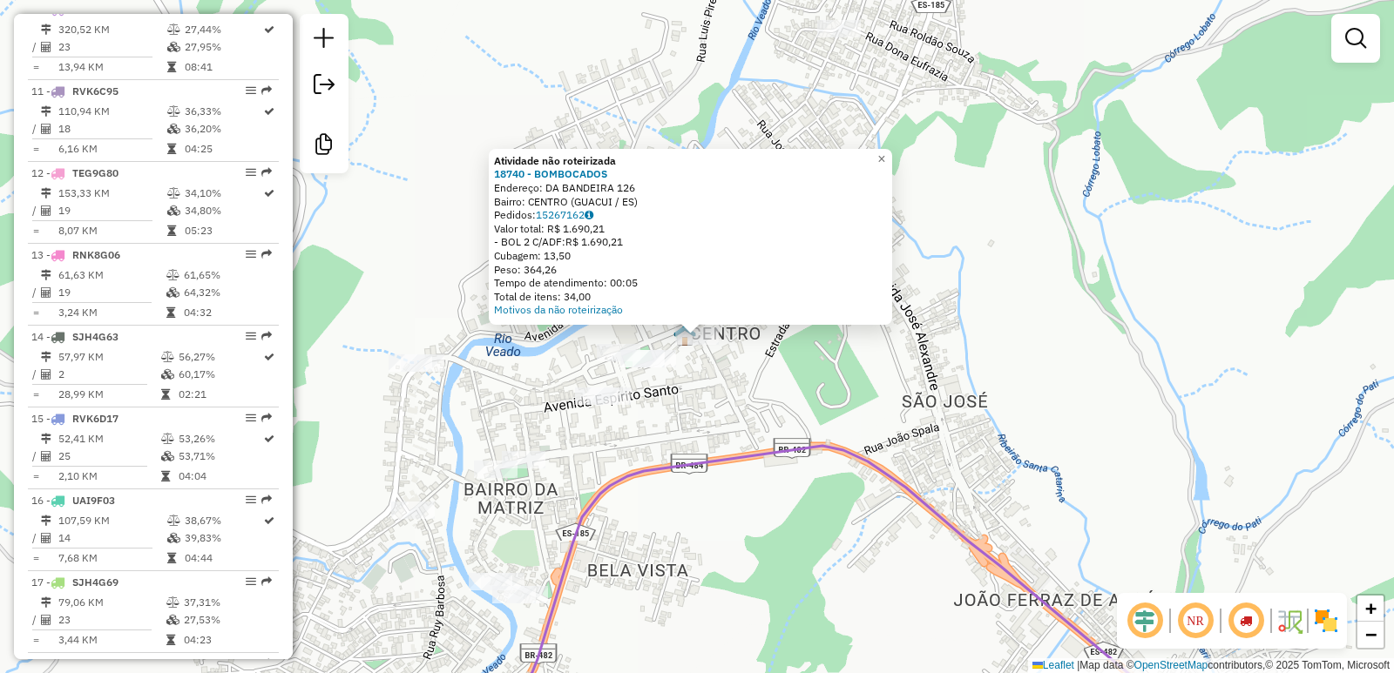
click at [842, 402] on div "Atividade não roteirizada 18740 - BOMBOCADOS Endereço: DA BANDEIRA 126 Bairro: …" at bounding box center [697, 336] width 1394 height 673
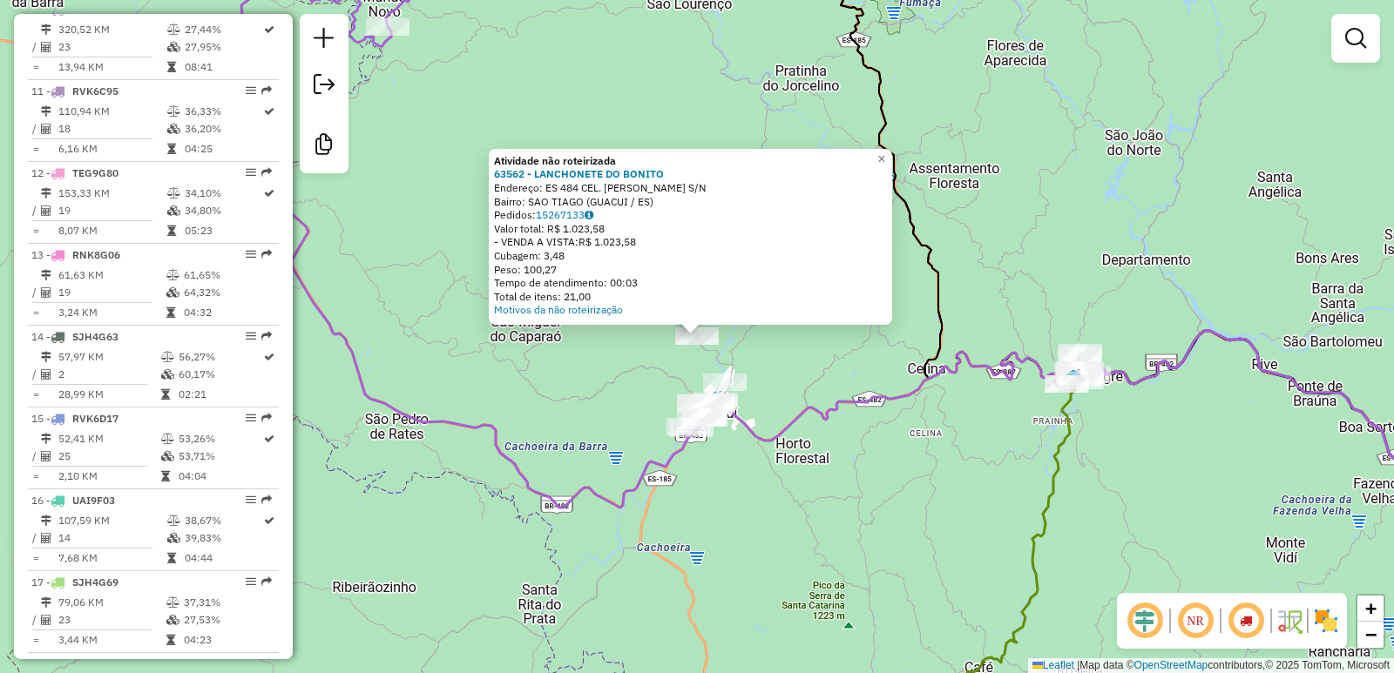
click at [834, 380] on div "Atividade não roteirizada 63562 - LANCHONETE DO BONITO Endereço: ES 484 CEL. [P…" at bounding box center [697, 336] width 1394 height 673
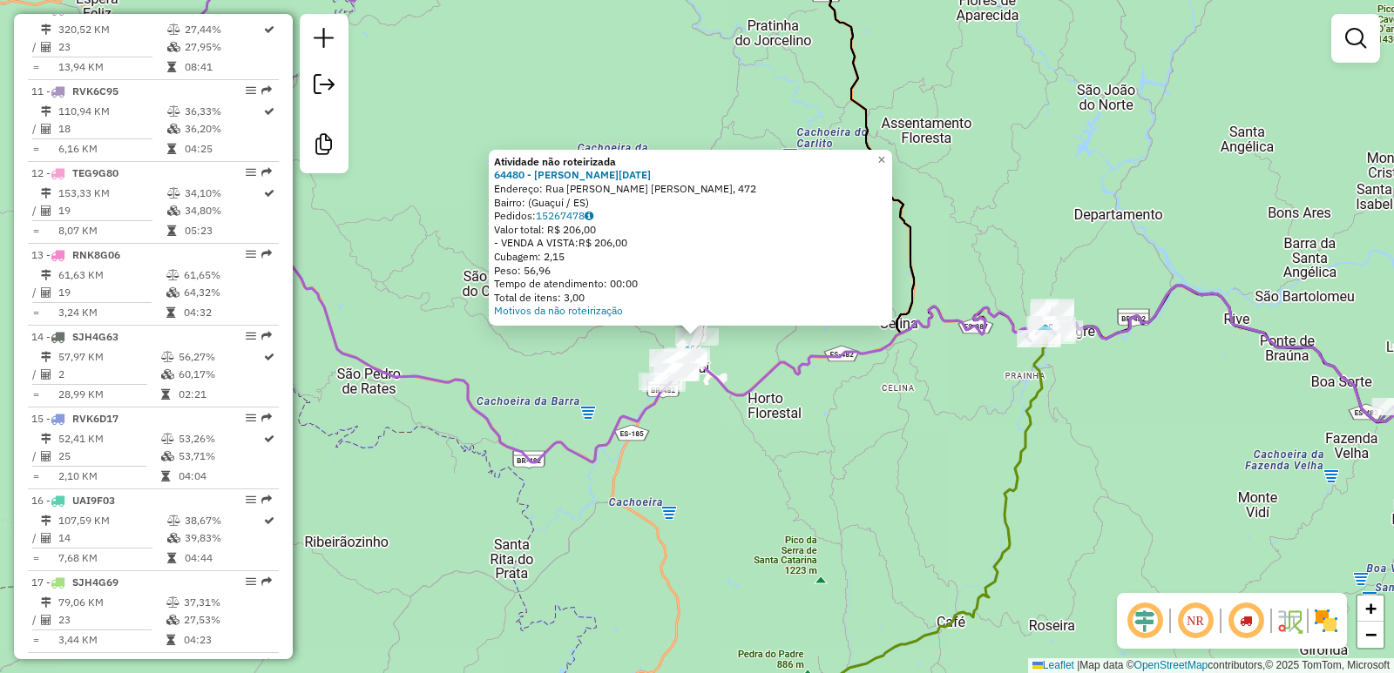
click at [813, 445] on div "Atividade não roteirizada 64480 - [PERSON_NAME][DATE]: Rua [PERSON_NAME] [PERSO…" at bounding box center [697, 336] width 1394 height 673
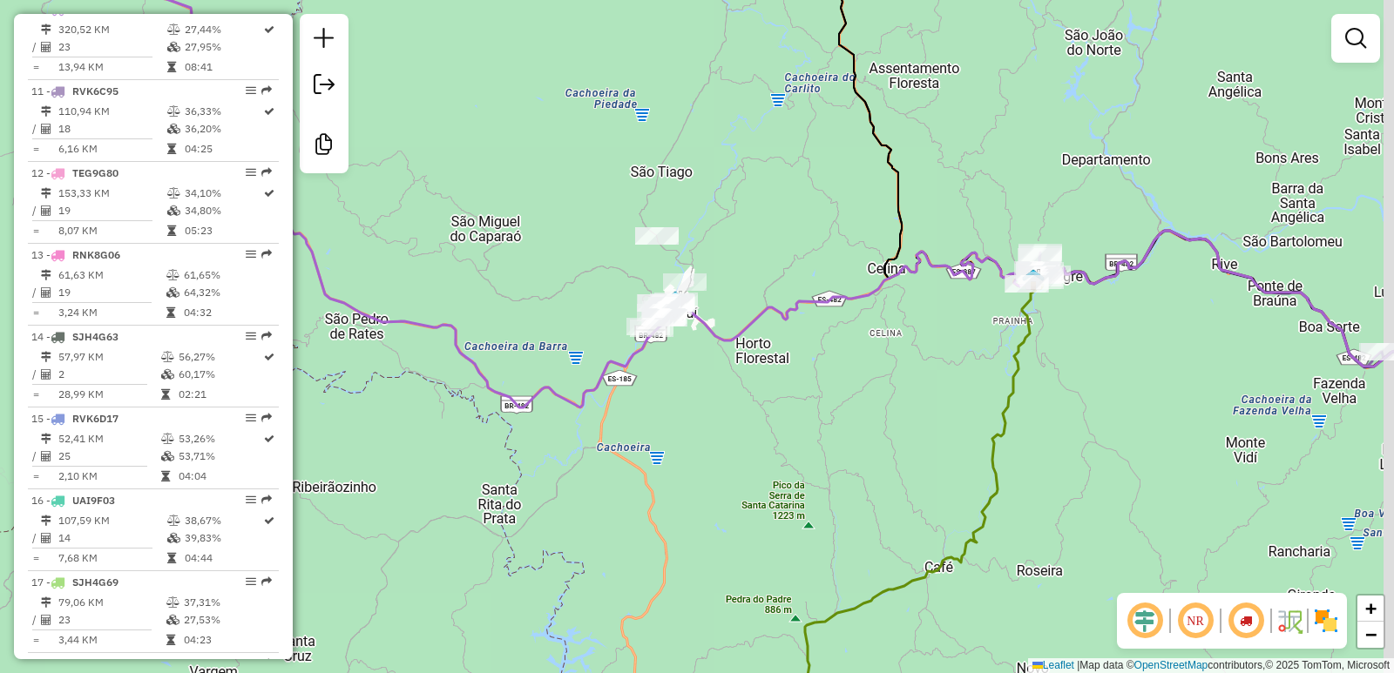
drag, startPoint x: 799, startPoint y: 416, endPoint x: 781, endPoint y: 262, distance: 155.1
click at [781, 262] on div "Janela de atendimento Grade de atendimento Capacidade Transportadoras Veículos …" at bounding box center [697, 336] width 1394 height 673
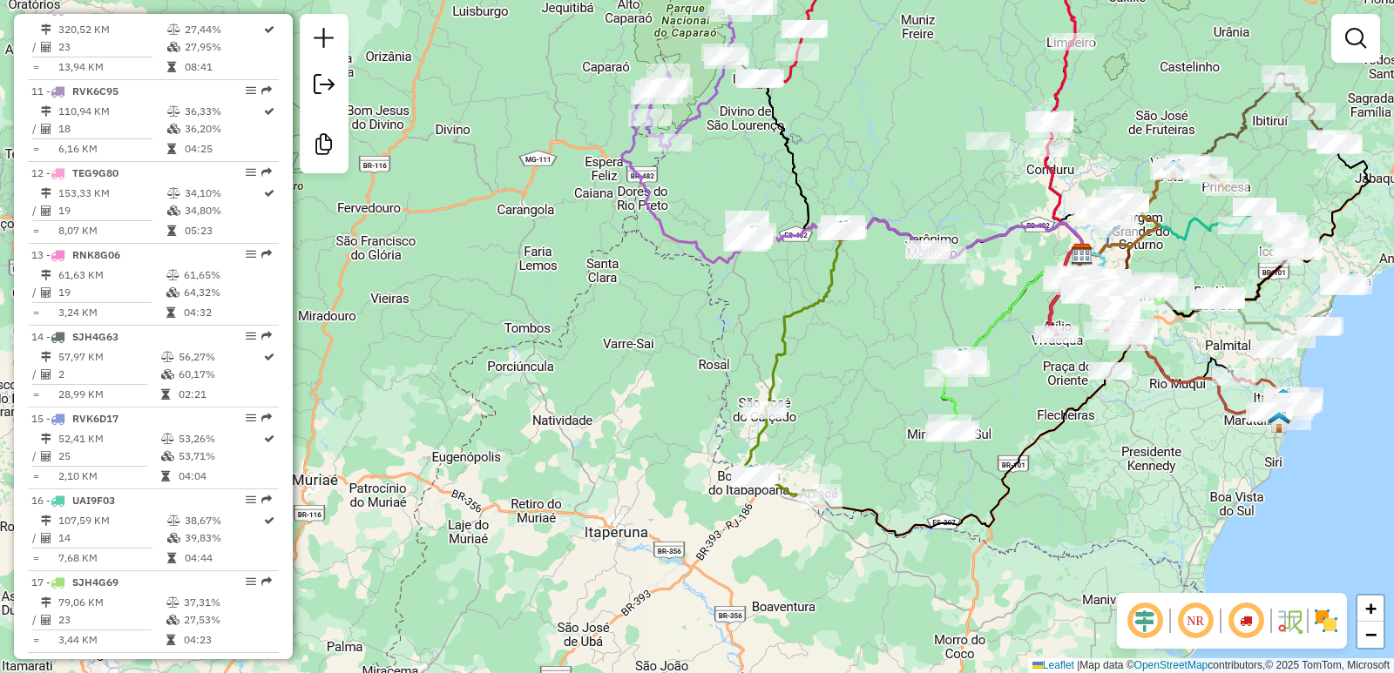
drag, startPoint x: 727, startPoint y: 357, endPoint x: 683, endPoint y: 340, distance: 47.7
click at [684, 341] on div "Janela de atendimento Grade de atendimento Capacidade Transportadoras Veículos …" at bounding box center [697, 336] width 1394 height 673
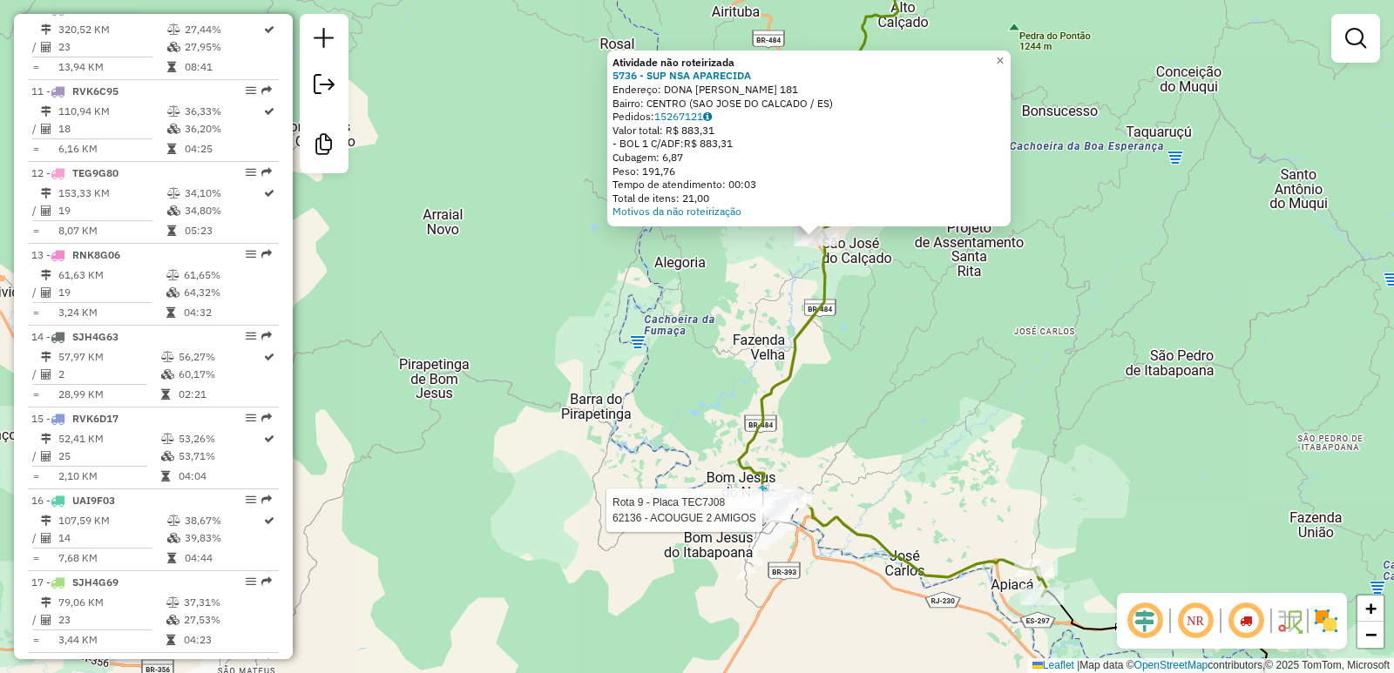
select select "**********"
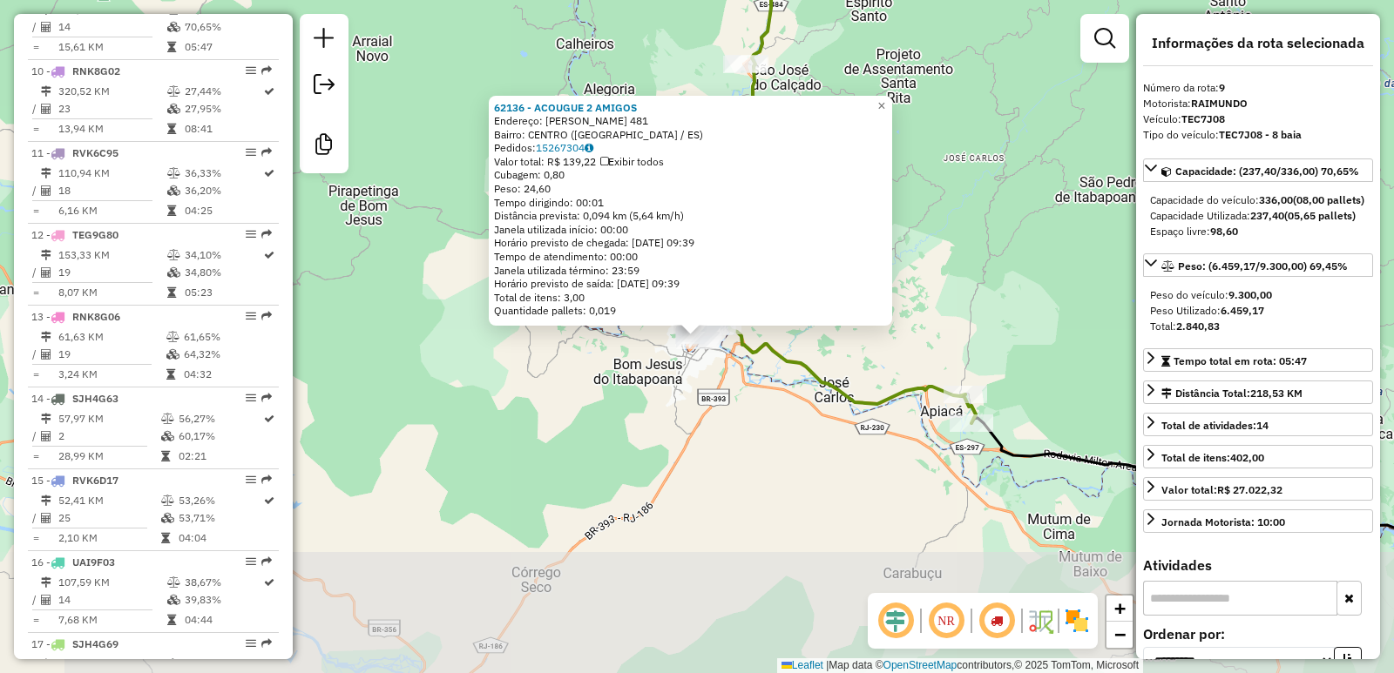
scroll to position [1341, 0]
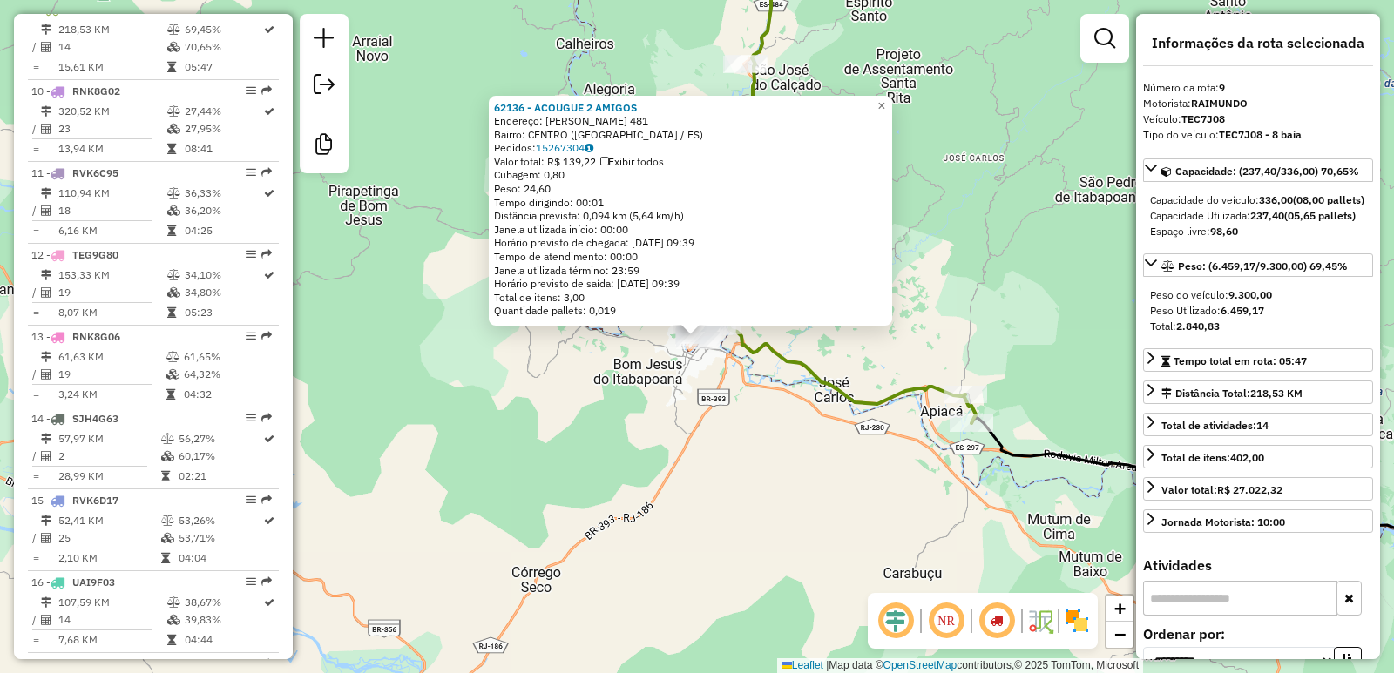
click at [762, 501] on div "62136 - ACOUGUE 2 AMIGOS Endereço: [PERSON_NAME] 481 Bairro: CENTRO ([GEOGRAPHI…" at bounding box center [697, 336] width 1394 height 673
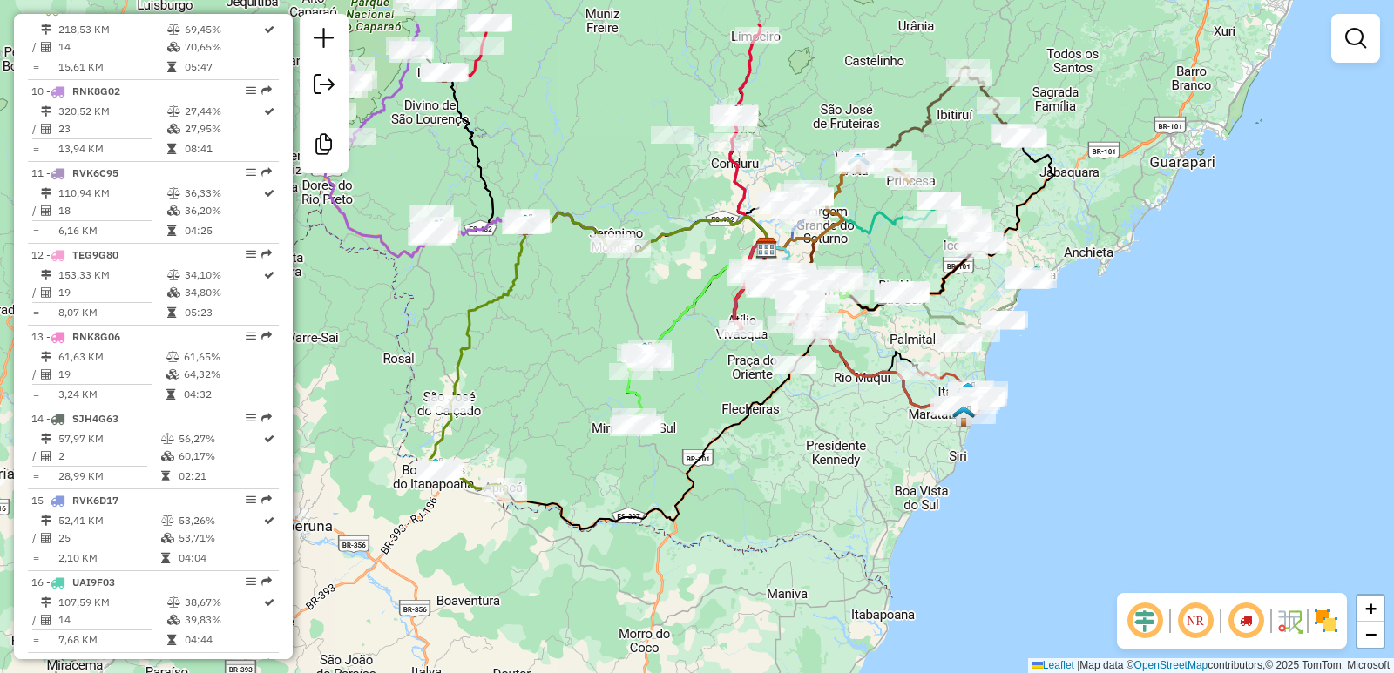
drag, startPoint x: 973, startPoint y: 354, endPoint x: 537, endPoint y: 445, distance: 445.8
click at [537, 445] on div "Janela de atendimento Grade de atendimento Capacidade Transportadoras Veículos …" at bounding box center [697, 336] width 1394 height 673
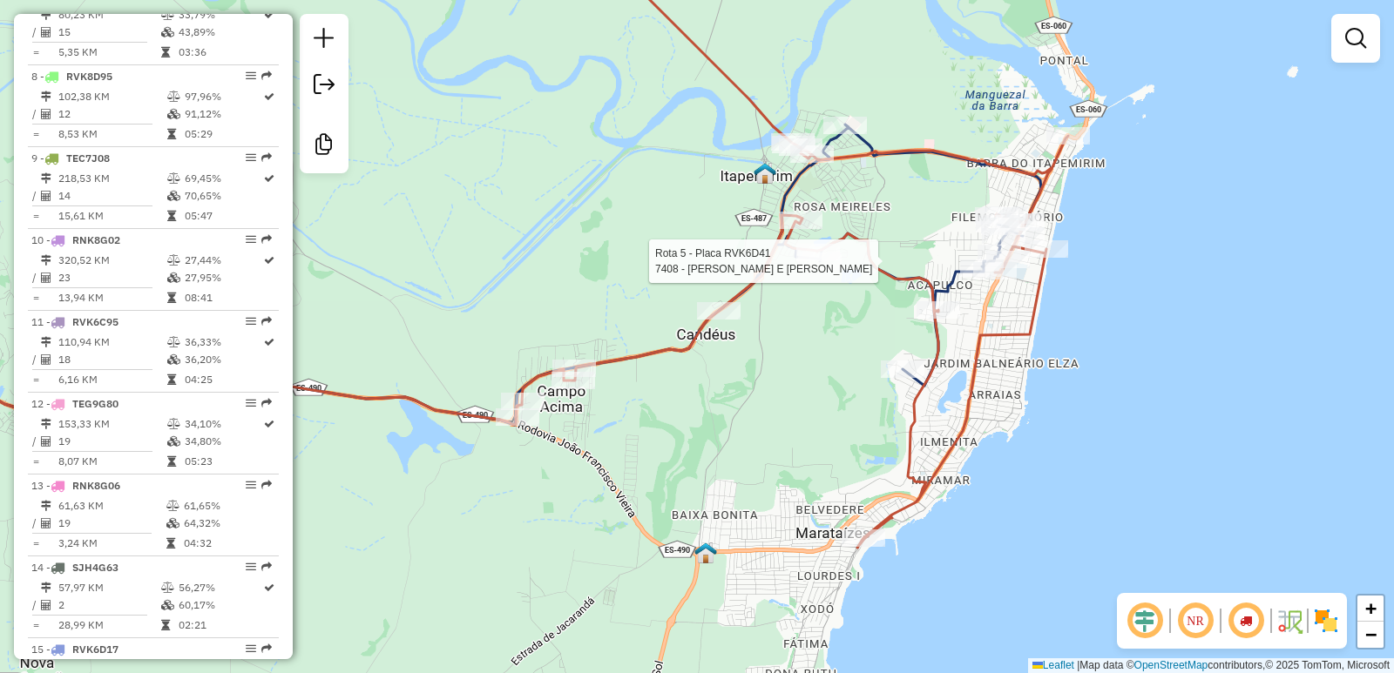
select select "**********"
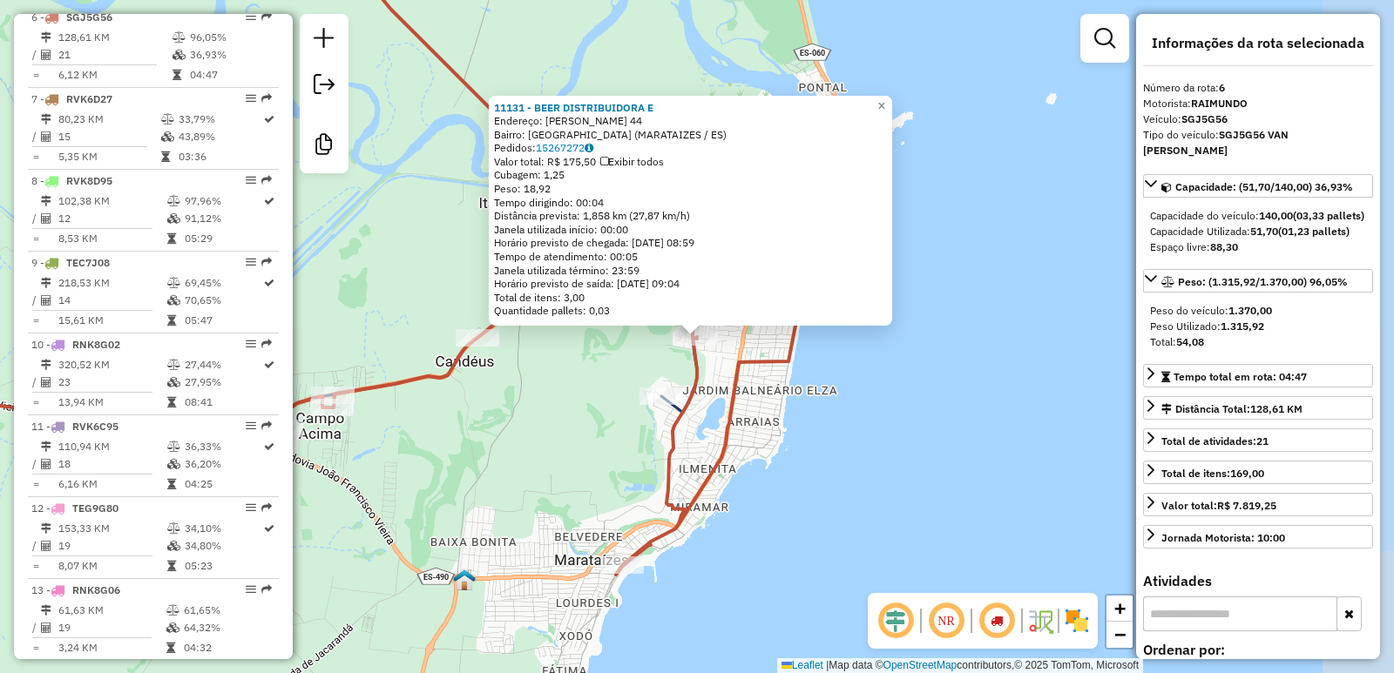
scroll to position [1096, 0]
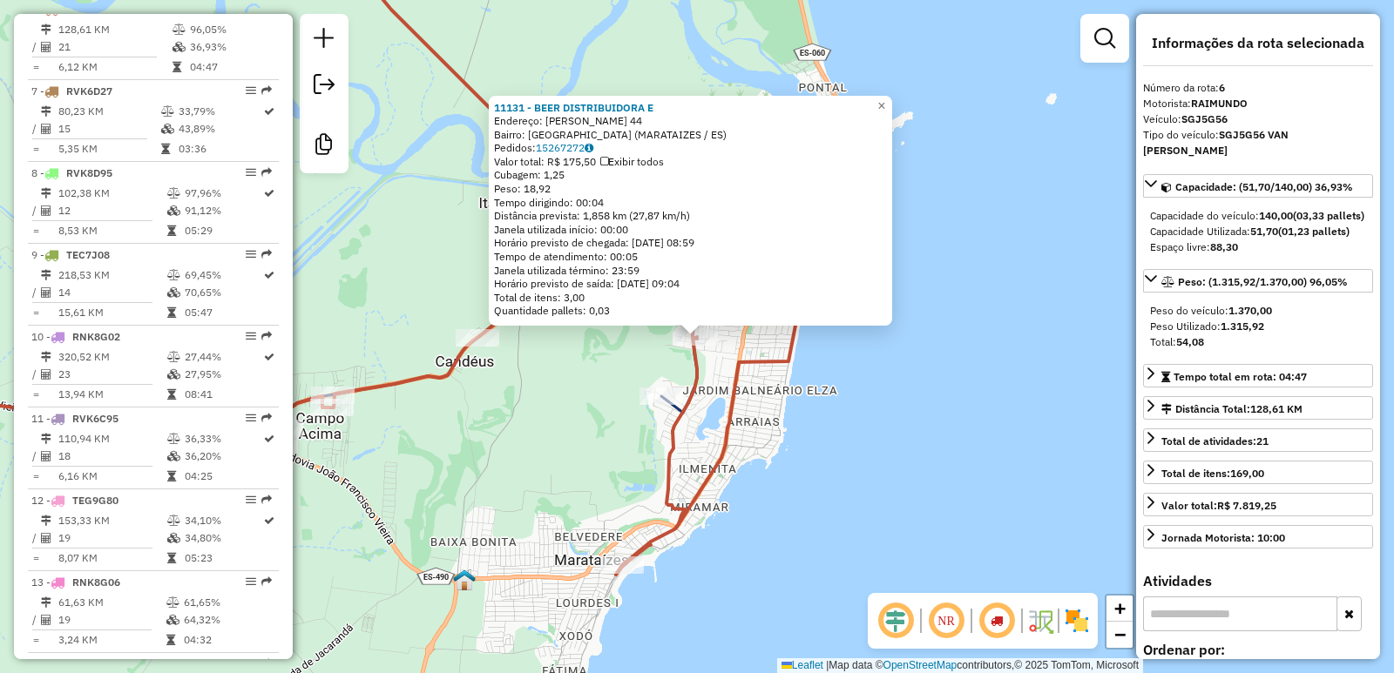
click at [590, 418] on div "11131 - BEER DISTRIBUIDORA E Endereço: [PERSON_NAME] 44 Bairro: [GEOGRAPHIC_DAT…" at bounding box center [697, 336] width 1394 height 673
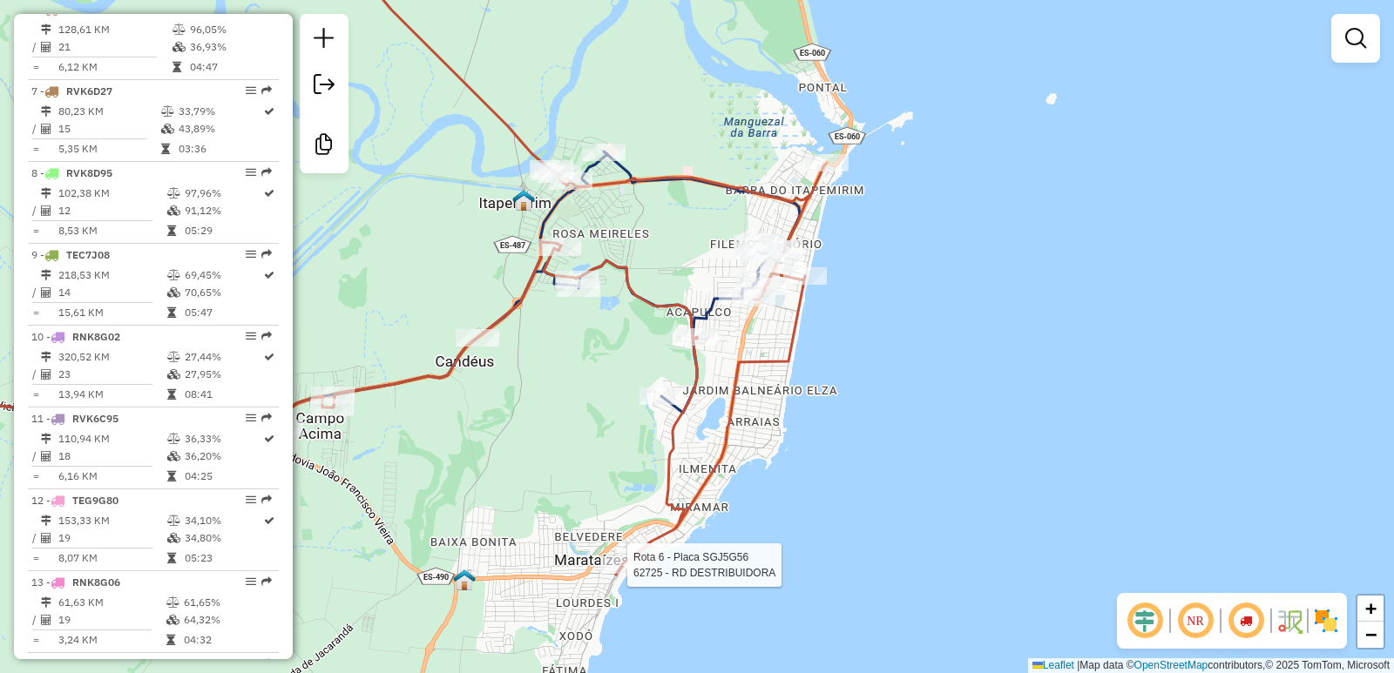
select select "**********"
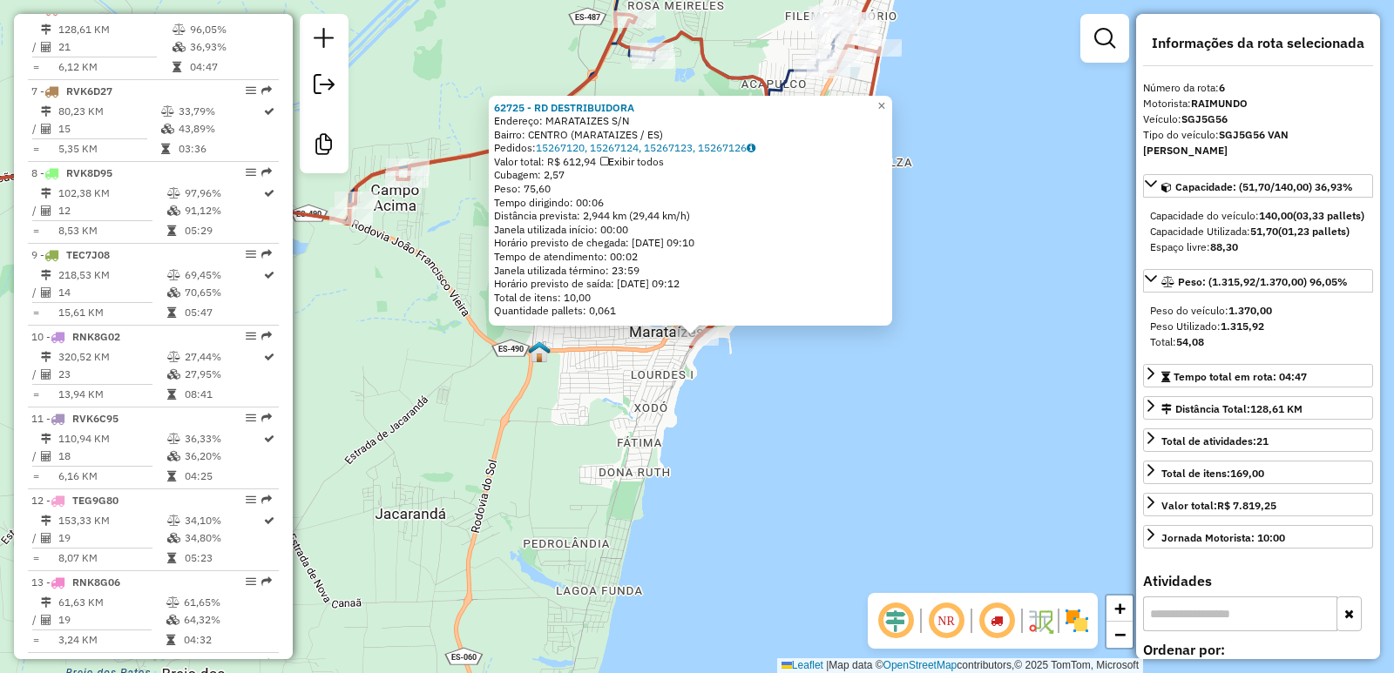
click at [345, 624] on div "62725 - RD DESTRIBUIDORA Endereço: MARATAIZES S/N Bairro: [GEOGRAPHIC_DATA] ([G…" at bounding box center [697, 336] width 1394 height 673
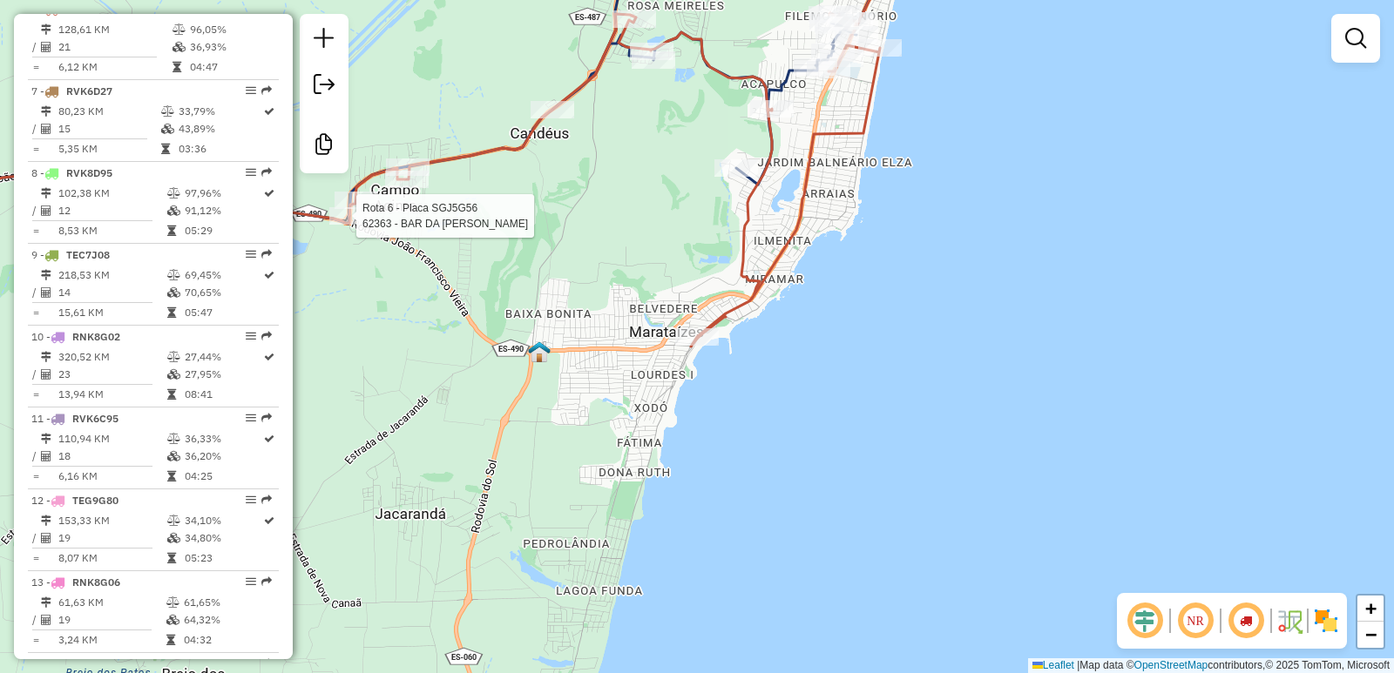
select select "**********"
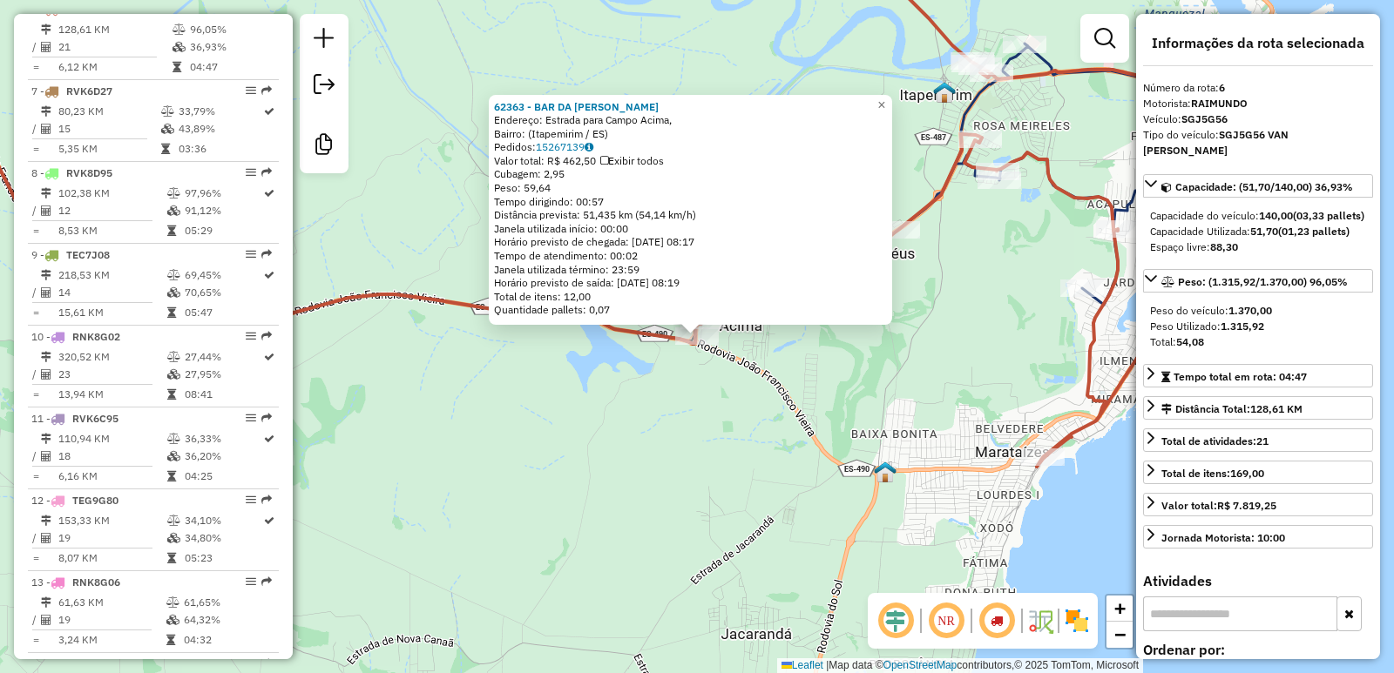
click at [834, 367] on div "62363 - BAR DA [PERSON_NAME]: [PERSON_NAME] para Campo Acima, Bairro: (Itapemir…" at bounding box center [697, 336] width 1394 height 673
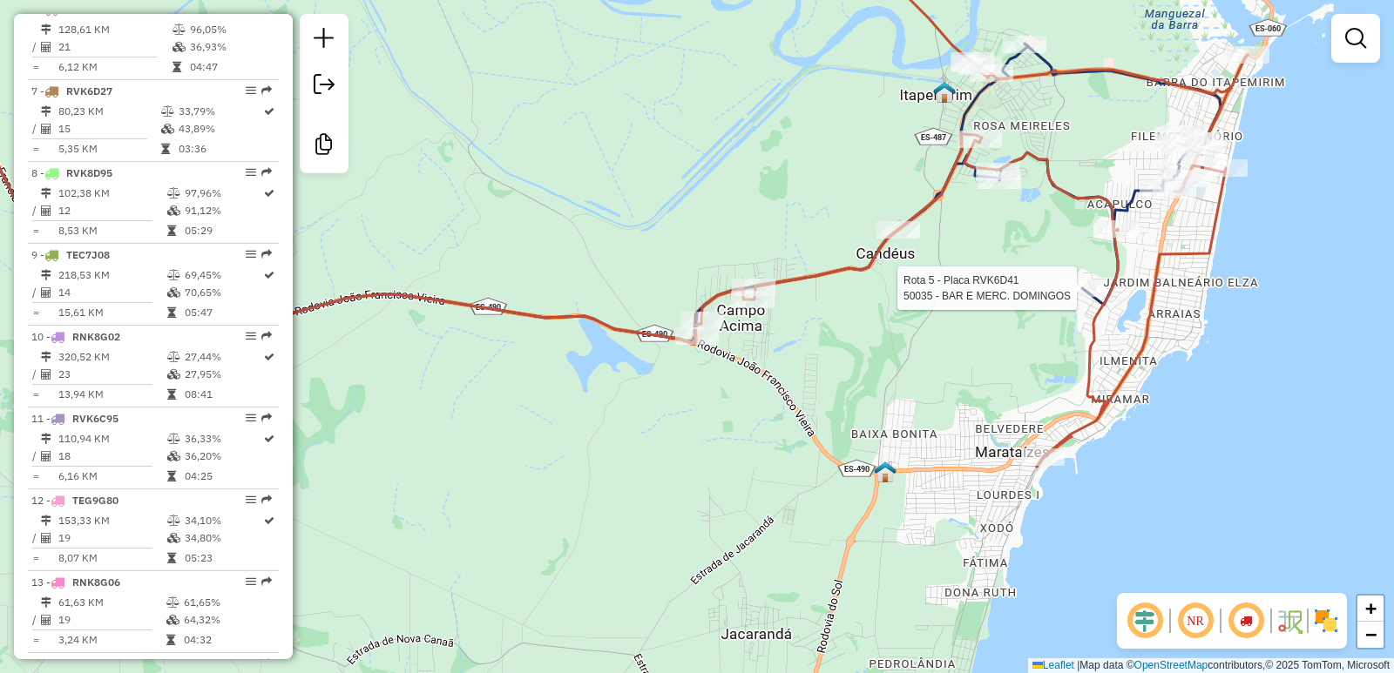
select select "**********"
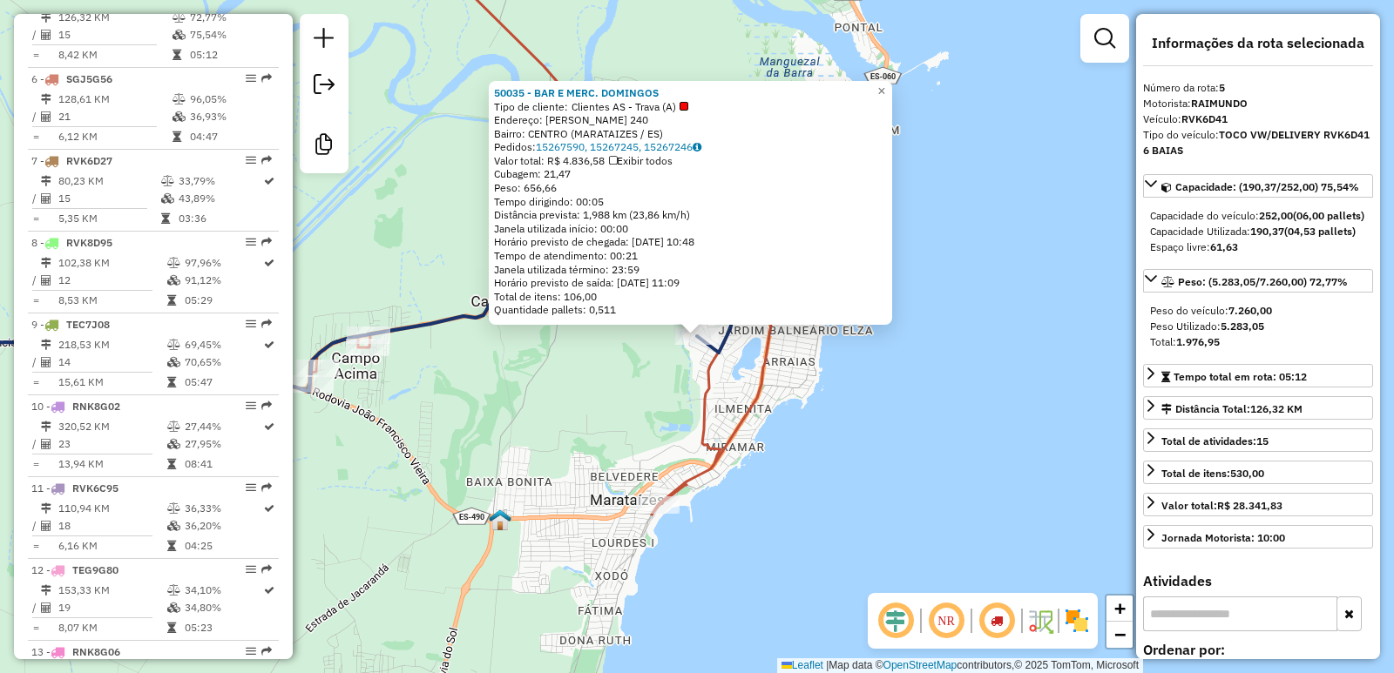
scroll to position [1014, 0]
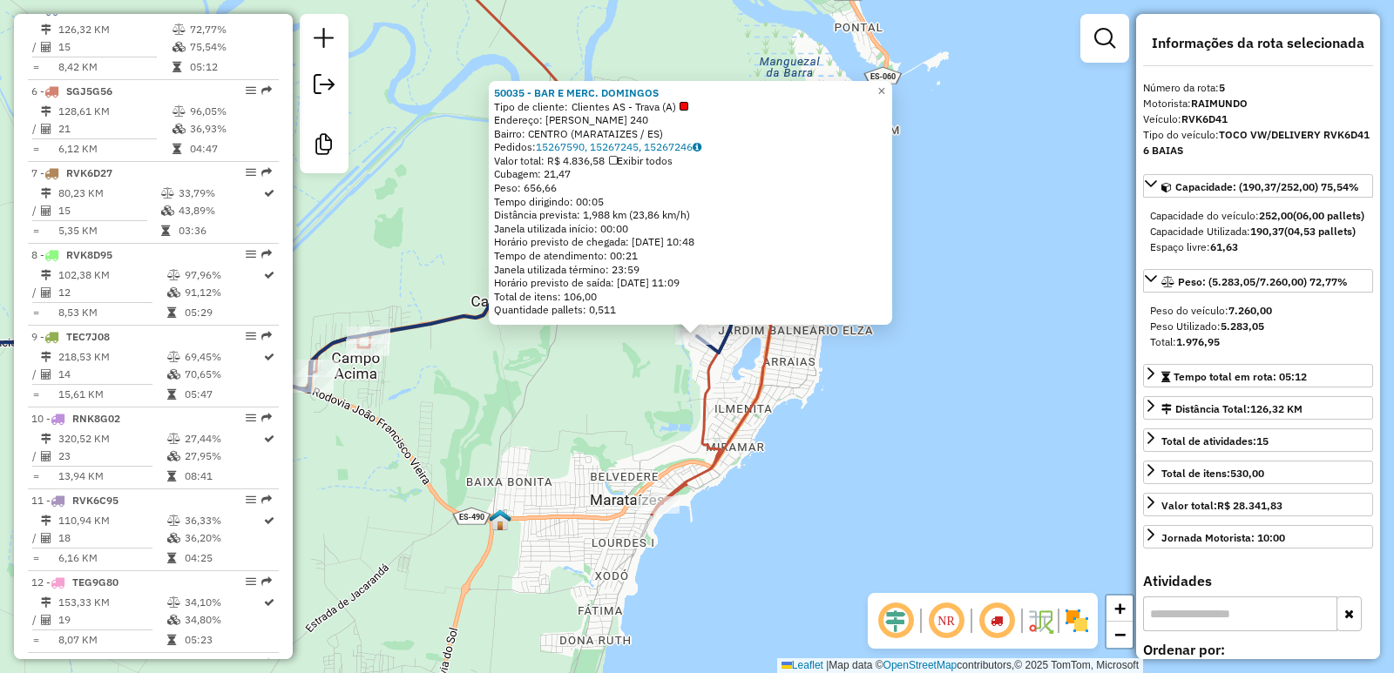
click at [516, 435] on div "50035 - BAR E MERC. [PERSON_NAME] de cliente: Clientes AS - Trava (A) Endereço:…" at bounding box center [697, 336] width 1394 height 673
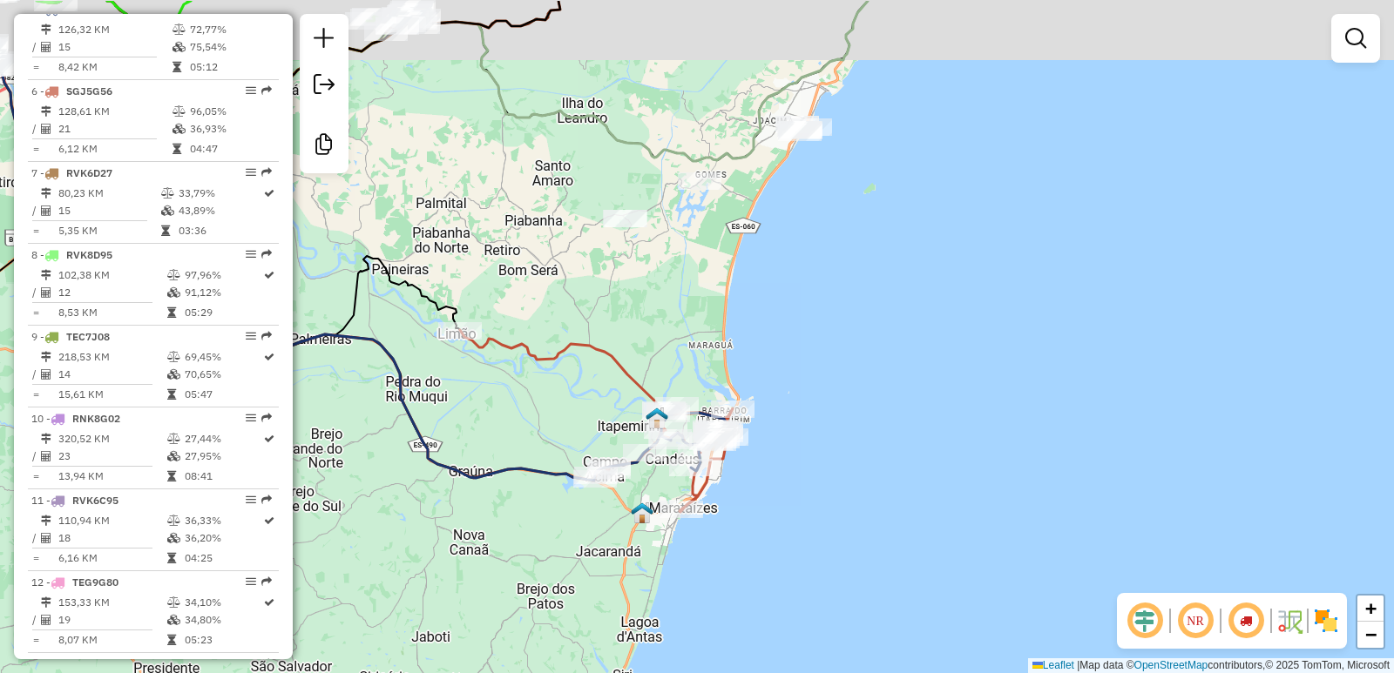
drag, startPoint x: 528, startPoint y: 280, endPoint x: 649, endPoint y: 362, distance: 146.6
click at [649, 362] on div "Janela de atendimento Grade de atendimento Capacidade Transportadoras Veículos …" at bounding box center [697, 336] width 1394 height 673
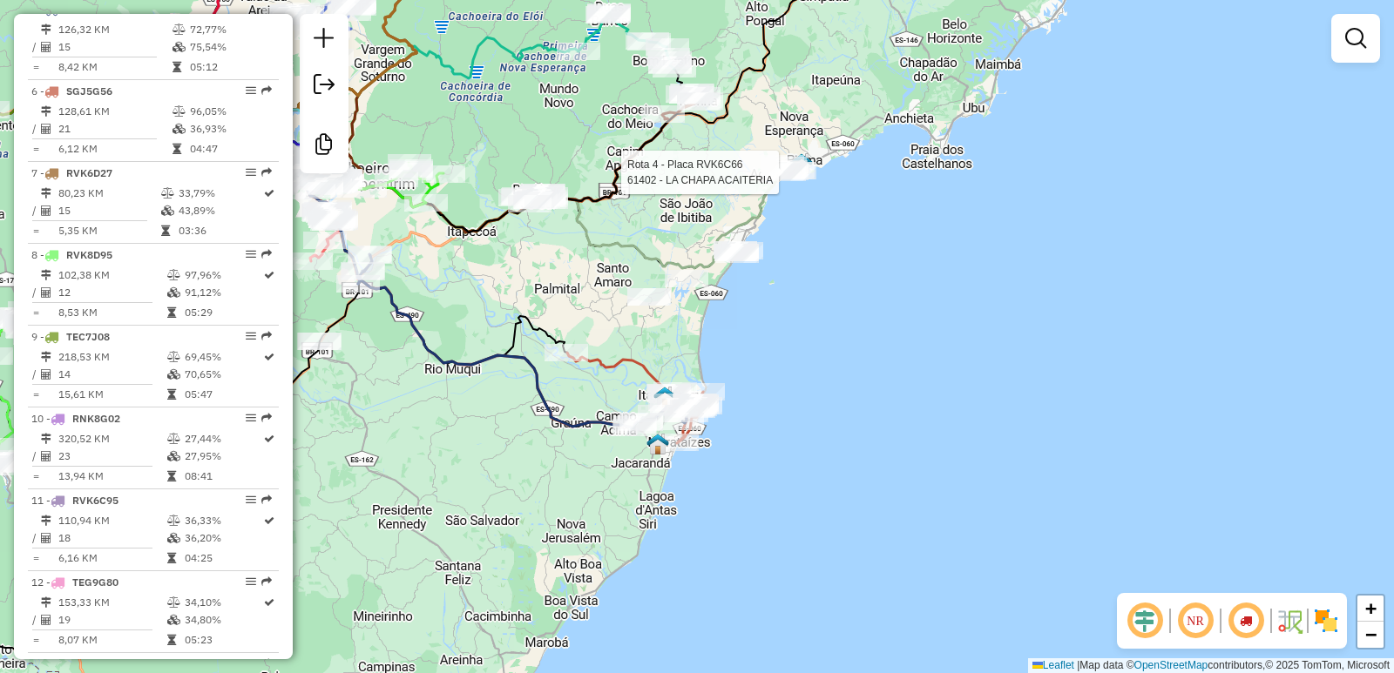
select select "**********"
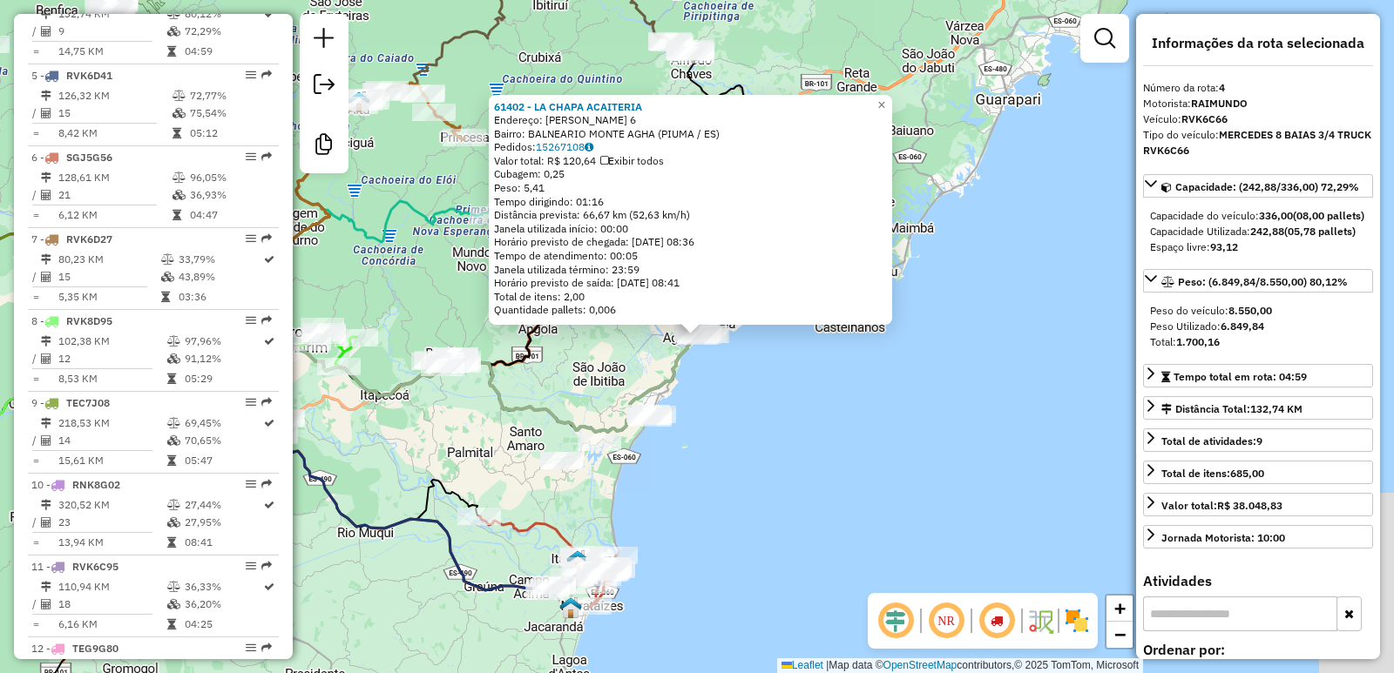
scroll to position [932, 0]
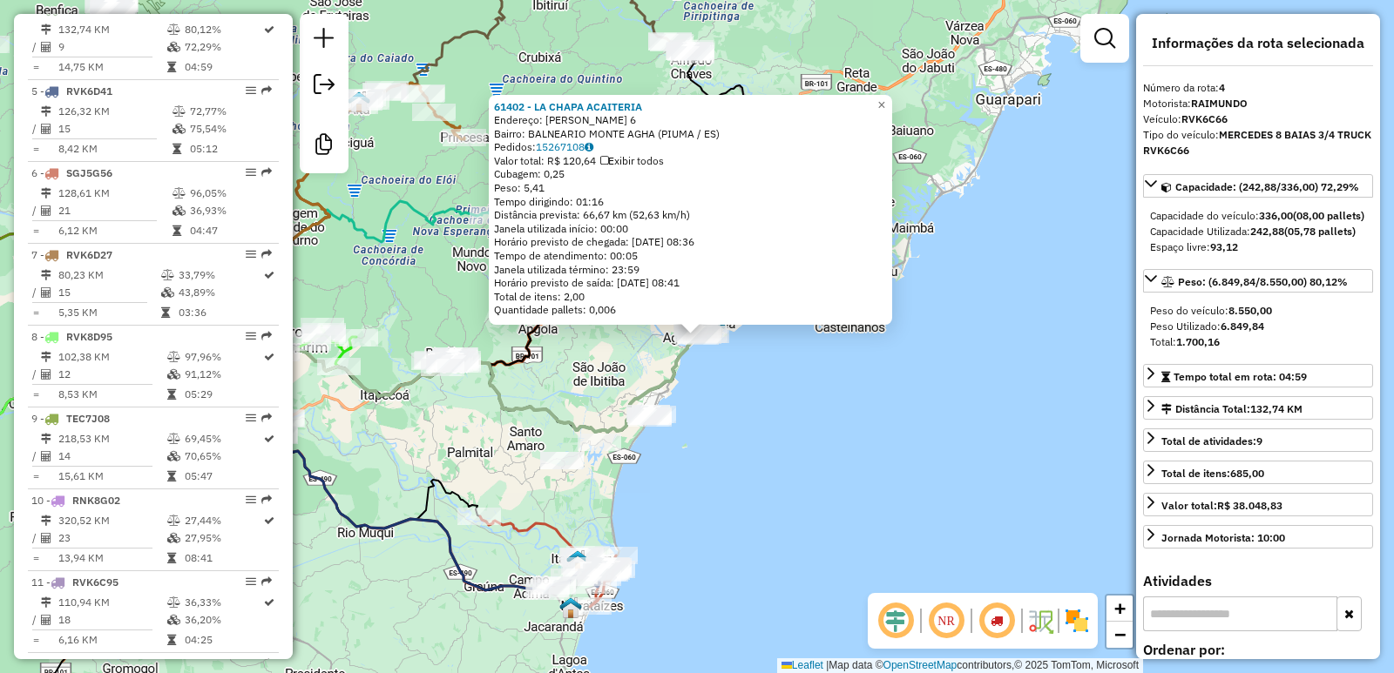
click at [582, 371] on div "61402 - LA CHAPA ACAITERIA Endereço: [PERSON_NAME] 6 Bairro: BALNEARIO MONTE AG…" at bounding box center [697, 336] width 1394 height 673
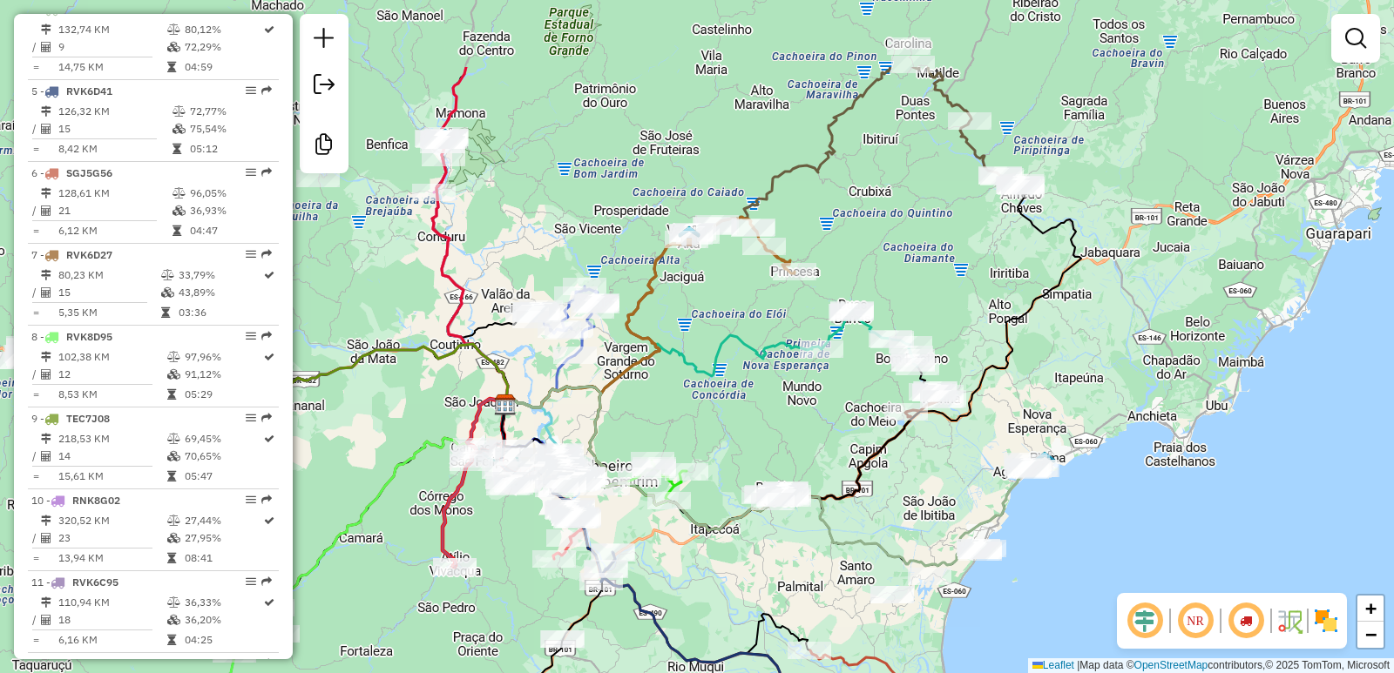
drag, startPoint x: 601, startPoint y: 334, endPoint x: 931, endPoint y: 469, distance: 356.3
click at [931, 469] on div "Janela de atendimento Grade de atendimento Capacidade Transportadoras Veículos …" at bounding box center [697, 336] width 1394 height 673
